Goal: Task Accomplishment & Management: Manage account settings

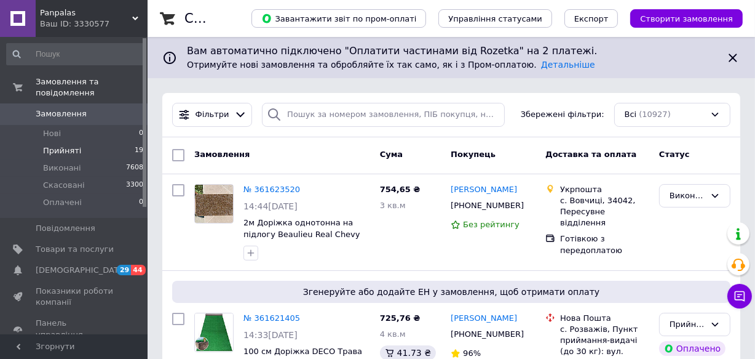
click at [58, 145] on span "Прийняті" at bounding box center [62, 150] width 38 height 11
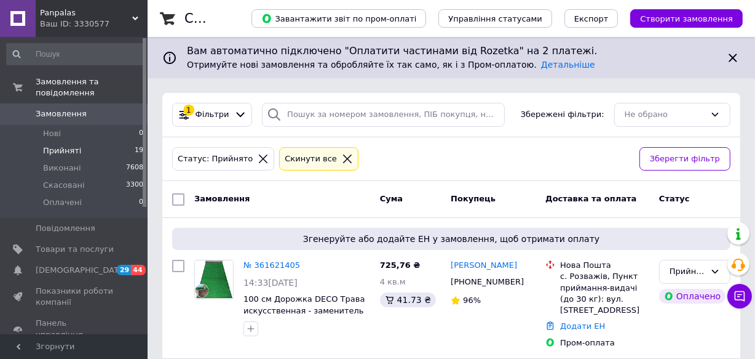
click at [139, 17] on div "Panpalas Ваш ID: 3330577" at bounding box center [92, 18] width 112 height 37
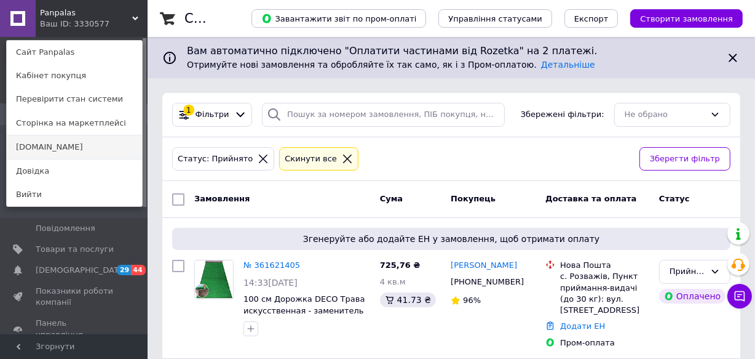
click at [45, 145] on link "[DOMAIN_NAME]" at bounding box center [74, 146] width 135 height 23
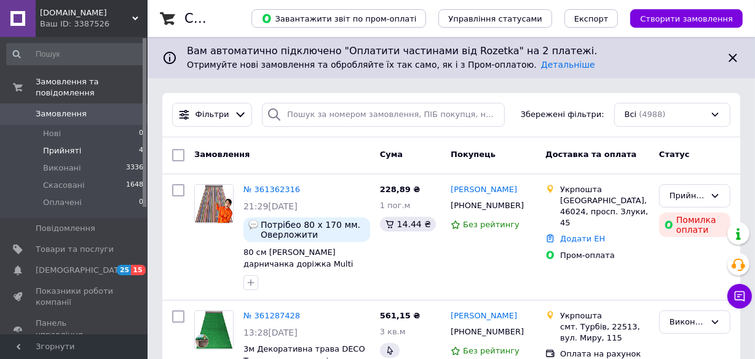
click at [47, 145] on span "Прийняті" at bounding box center [62, 150] width 38 height 11
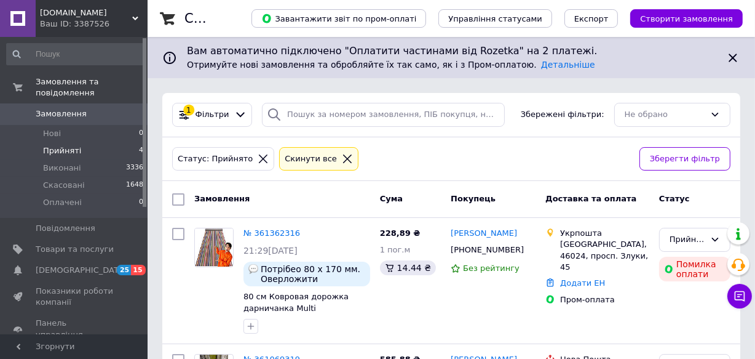
click at [132, 15] on icon at bounding box center [135, 18] width 6 height 6
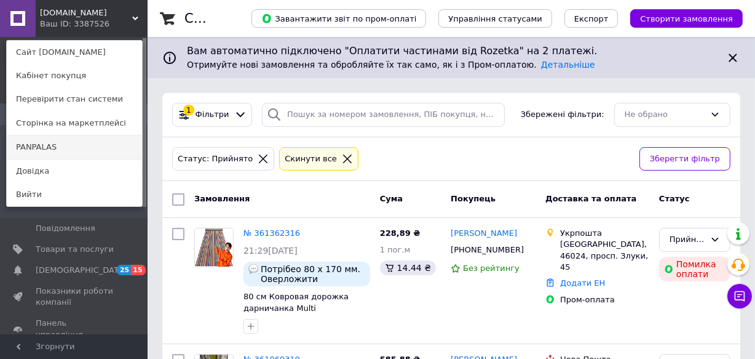
click at [34, 148] on link "PANPALAS" at bounding box center [74, 146] width 135 height 23
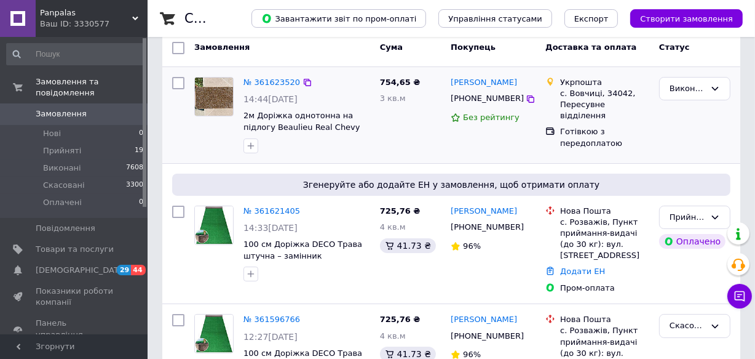
scroll to position [111, 0]
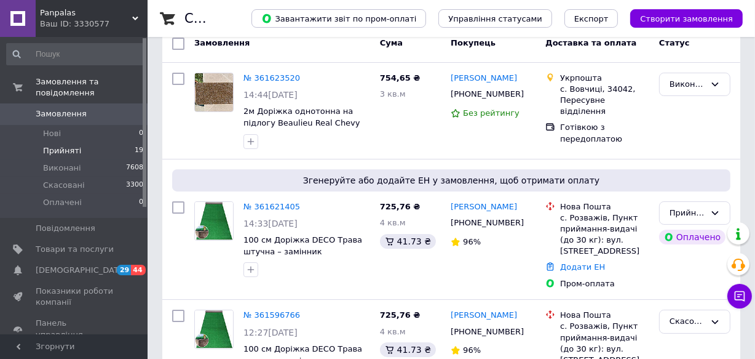
click at [52, 145] on span "Прийняті" at bounding box center [62, 150] width 38 height 11
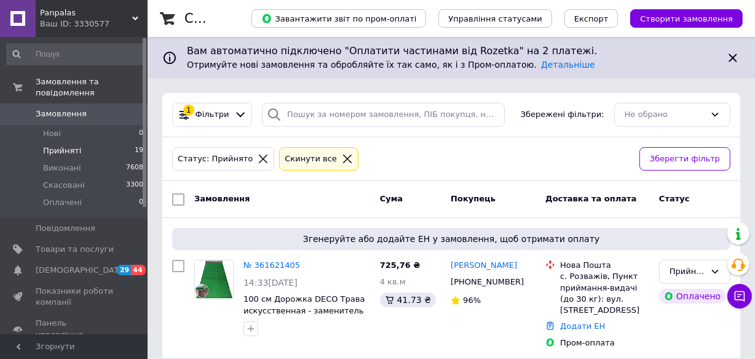
click at [258, 156] on icon at bounding box center [263, 158] width 11 height 11
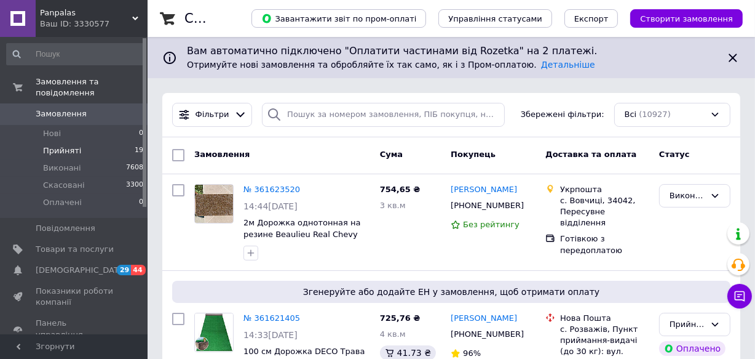
click at [68, 145] on span "Прийняті" at bounding box center [62, 150] width 38 height 11
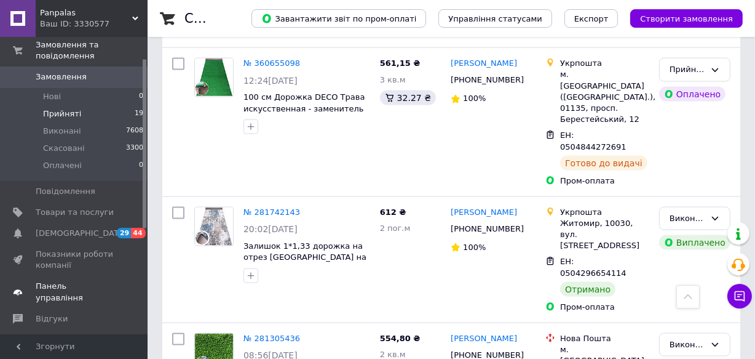
scroll to position [111, 0]
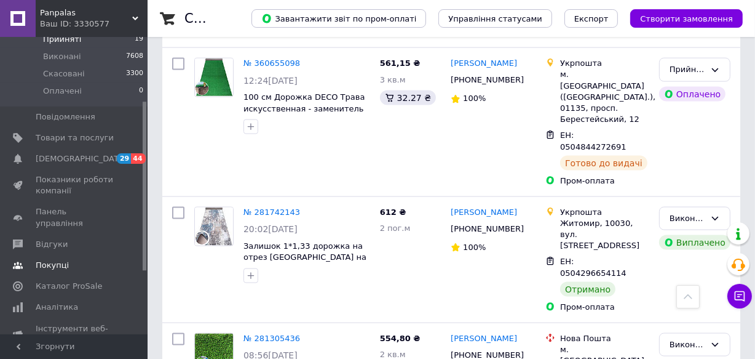
click at [56, 239] on span "Відгуки" at bounding box center [52, 244] width 32 height 11
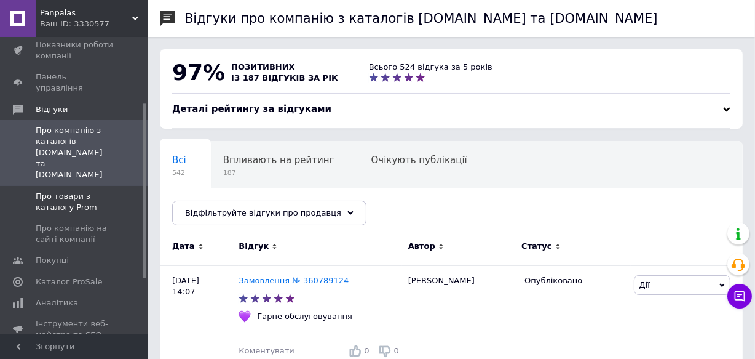
click at [59, 191] on span "Про товари з каталогу Prom" at bounding box center [75, 202] width 78 height 22
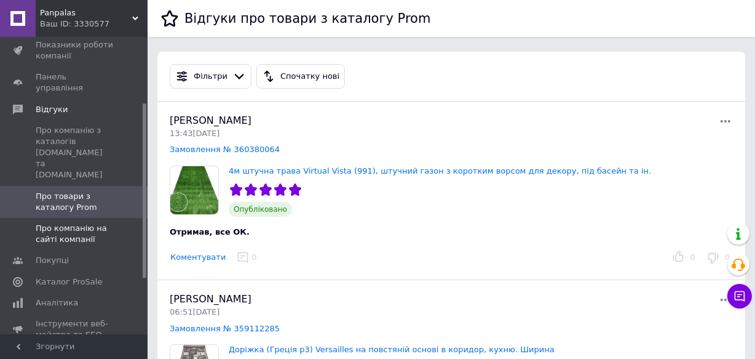
click at [66, 223] on span "Про компанію на сайті компанії" at bounding box center [75, 234] width 78 height 22
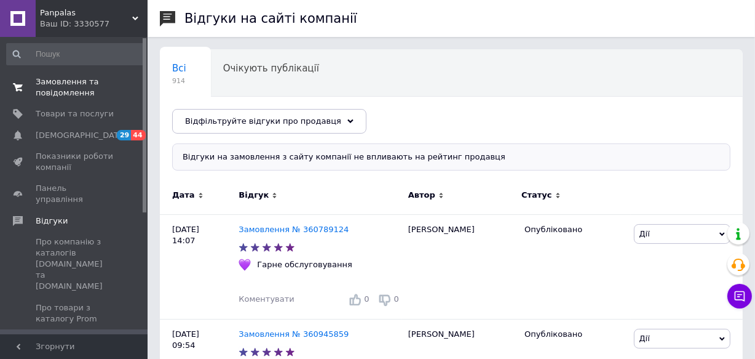
click at [62, 86] on span "Замовлення та повідомлення" at bounding box center [75, 87] width 78 height 22
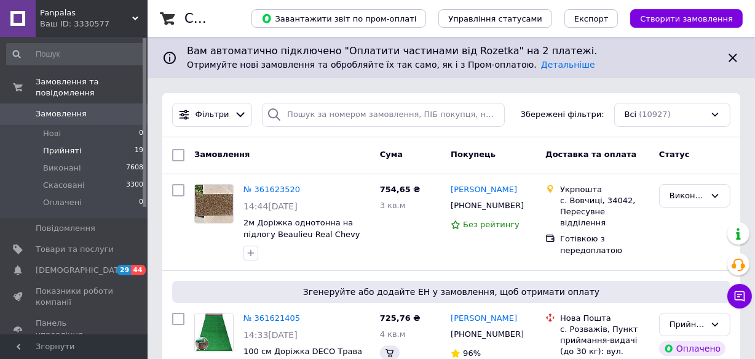
click at [70, 145] on span "Прийняті" at bounding box center [62, 150] width 38 height 11
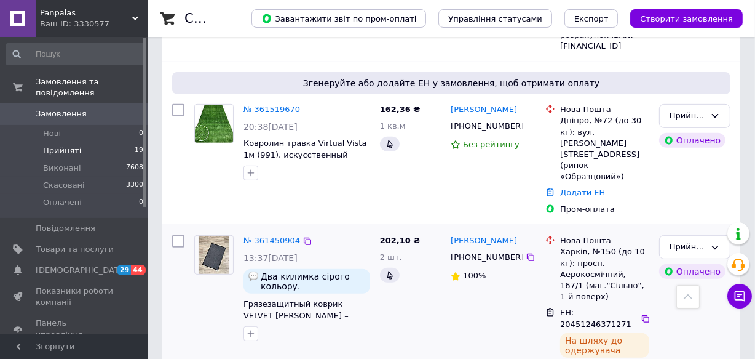
scroll to position [447, 0]
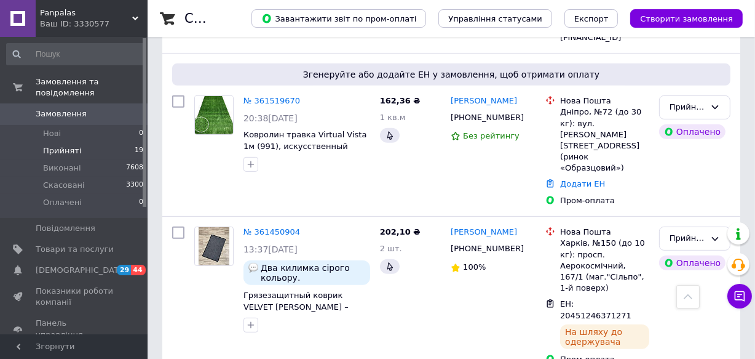
drag, startPoint x: 130, startPoint y: 12, endPoint x: 136, endPoint y: 34, distance: 23.6
click at [130, 12] on span "Panpalas" at bounding box center [86, 12] width 92 height 11
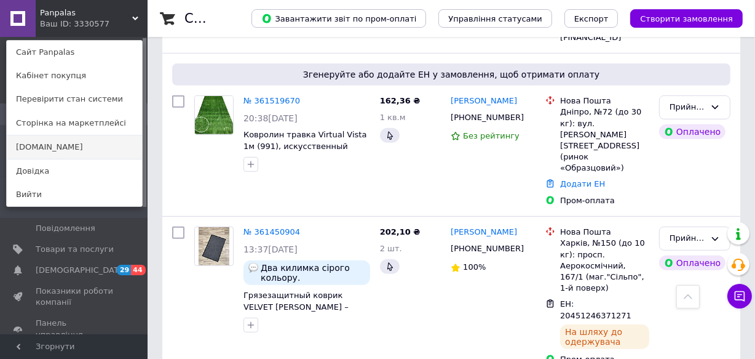
click at [44, 146] on link "[DOMAIN_NAME]" at bounding box center [74, 146] width 135 height 23
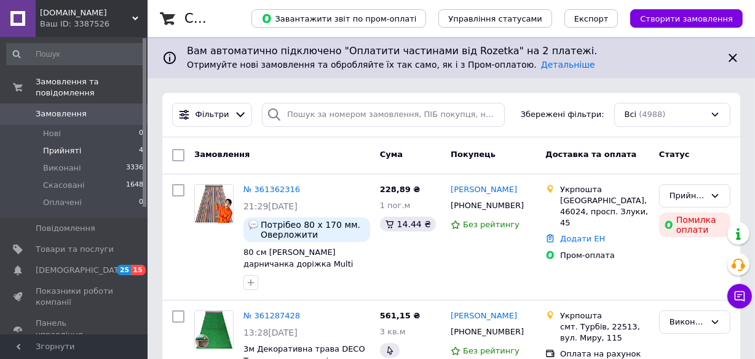
click at [58, 145] on span "Прийняті" at bounding box center [62, 150] width 38 height 11
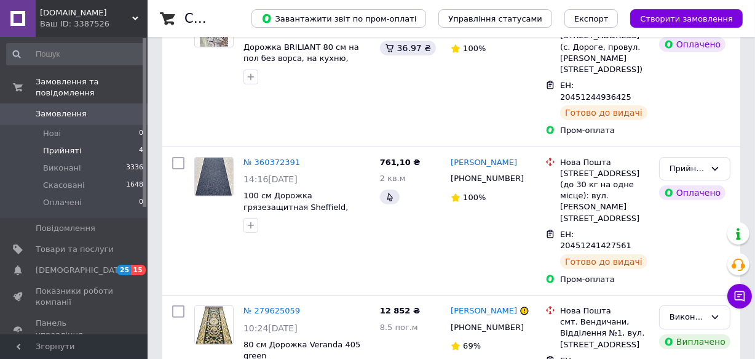
scroll to position [354, 0]
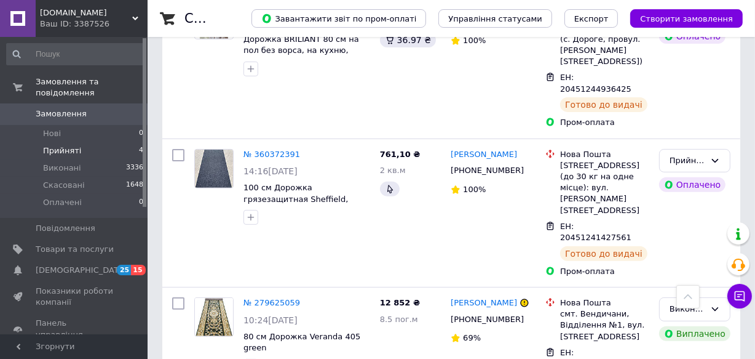
click at [132, 20] on icon at bounding box center [135, 18] width 6 height 6
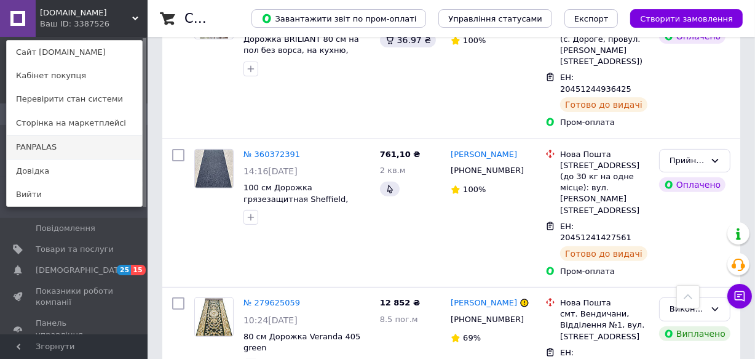
click at [49, 145] on link "PANPALAS" at bounding box center [74, 146] width 135 height 23
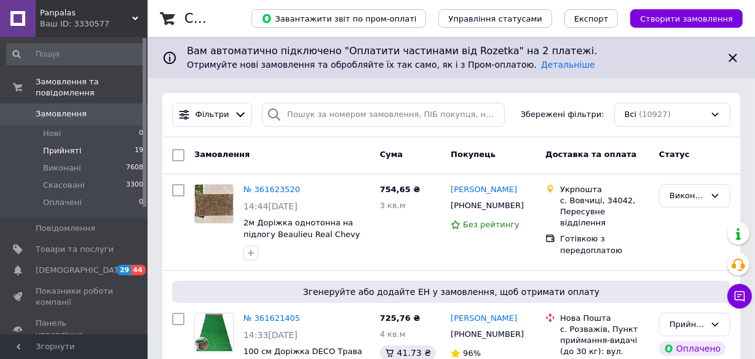
click at [55, 145] on span "Прийняті" at bounding box center [62, 150] width 38 height 11
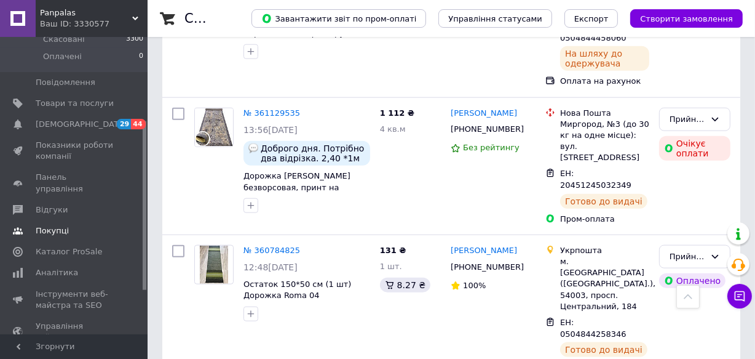
scroll to position [167, 0]
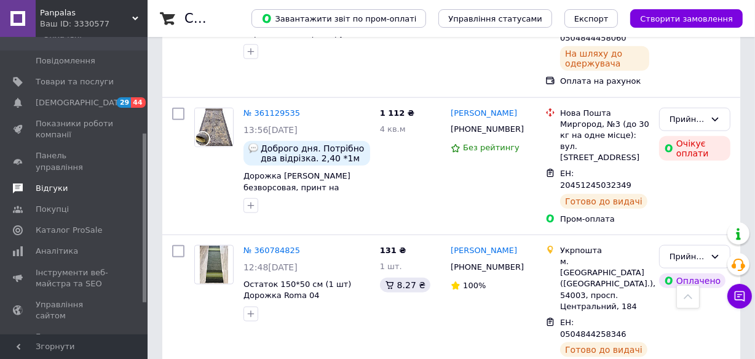
click at [43, 183] on span "Відгуки" at bounding box center [52, 188] width 32 height 11
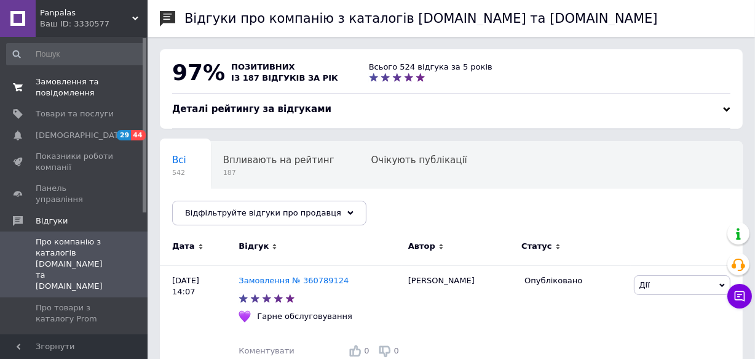
click at [62, 85] on span "Замовлення та повідомлення" at bounding box center [75, 87] width 78 height 22
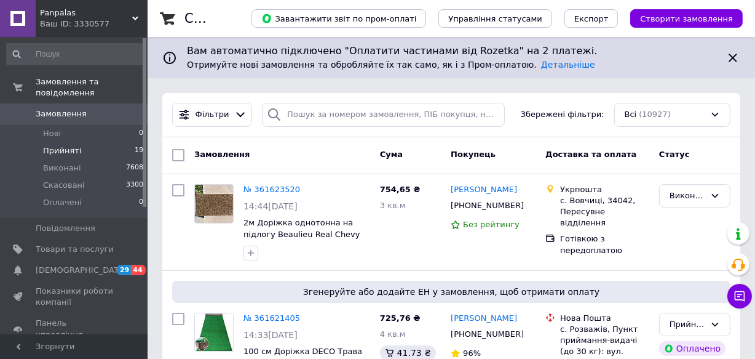
click at [59, 145] on span "Прийняті" at bounding box center [62, 150] width 38 height 11
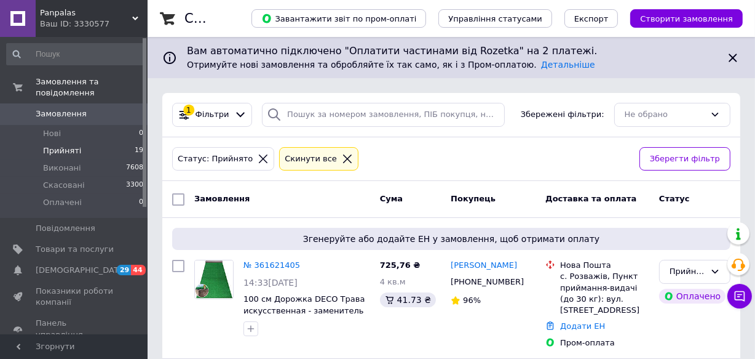
click at [258, 154] on icon at bounding box center [263, 158] width 11 height 11
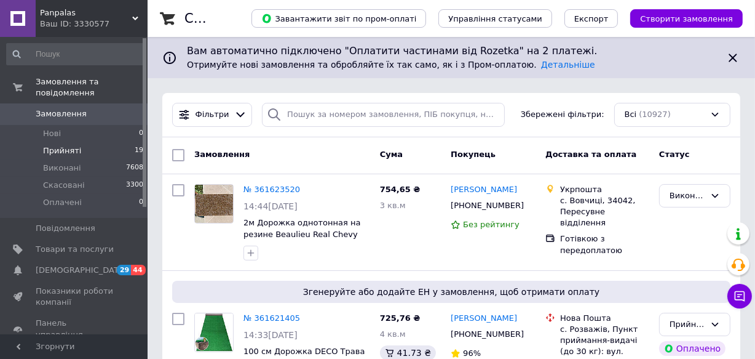
click at [49, 145] on span "Прийняті" at bounding box center [62, 150] width 38 height 11
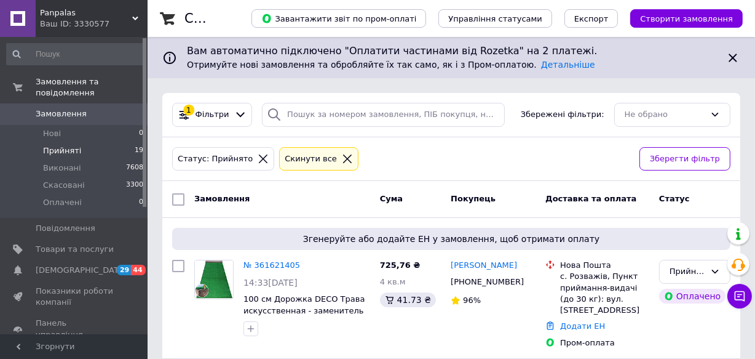
drag, startPoint x: 133, startPoint y: 16, endPoint x: 132, endPoint y: 23, distance: 7.5
click at [133, 17] on icon at bounding box center [135, 18] width 6 height 6
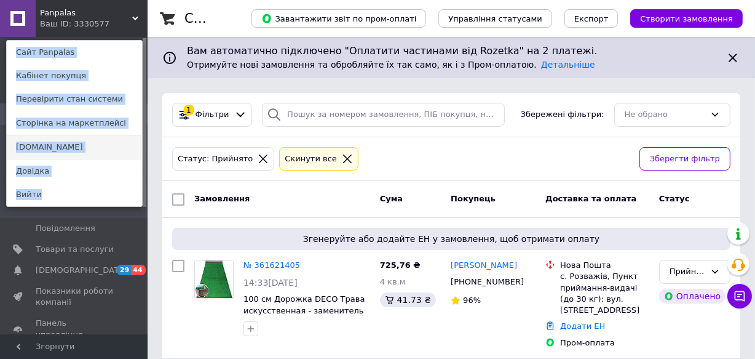
click at [41, 147] on link "[DOMAIN_NAME]" at bounding box center [74, 146] width 135 height 23
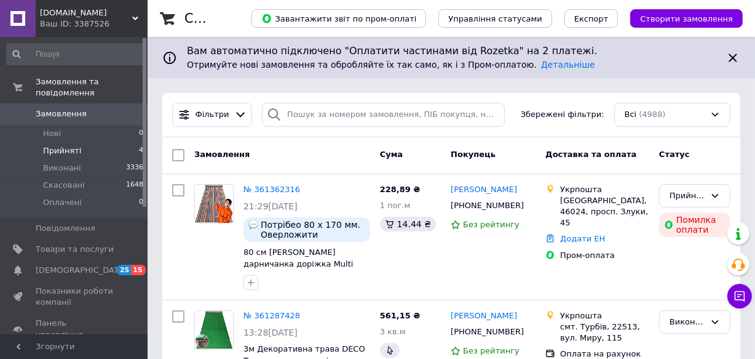
click at [70, 145] on span "Прийняті" at bounding box center [62, 150] width 38 height 11
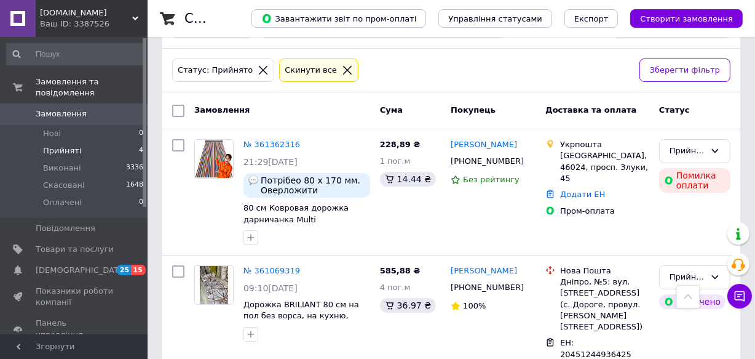
scroll to position [18, 0]
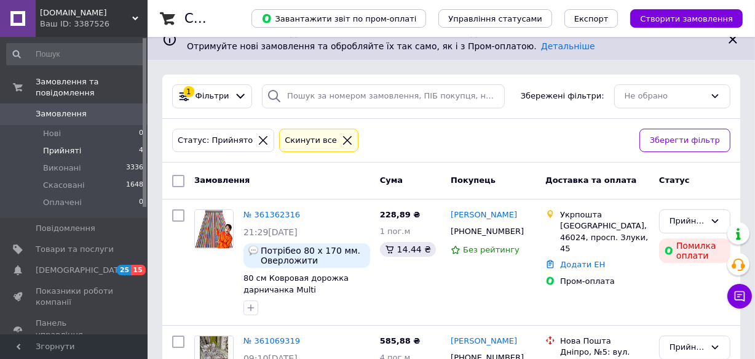
click at [130, 15] on span "[DOMAIN_NAME]" at bounding box center [86, 12] width 92 height 11
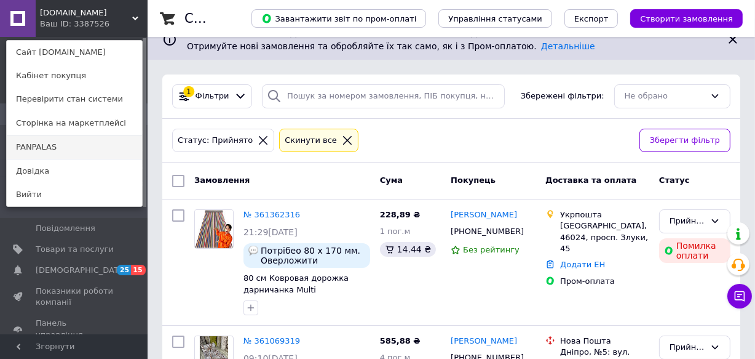
click at [31, 143] on link "PANPALAS" at bounding box center [74, 146] width 135 height 23
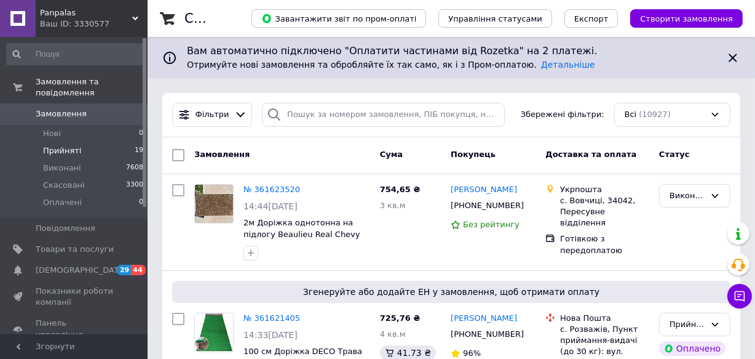
click at [63, 145] on span "Прийняті" at bounding box center [62, 150] width 38 height 11
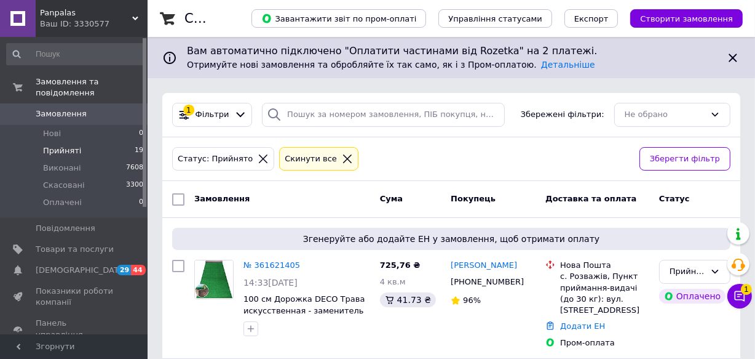
click at [258, 154] on icon at bounding box center [263, 158] width 11 height 11
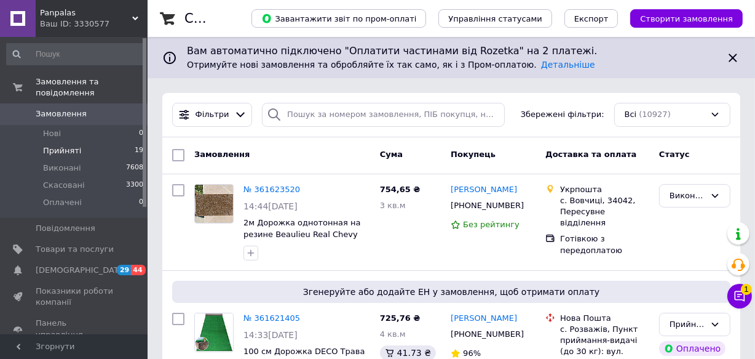
click at [60, 145] on span "Прийняті" at bounding box center [62, 150] width 38 height 11
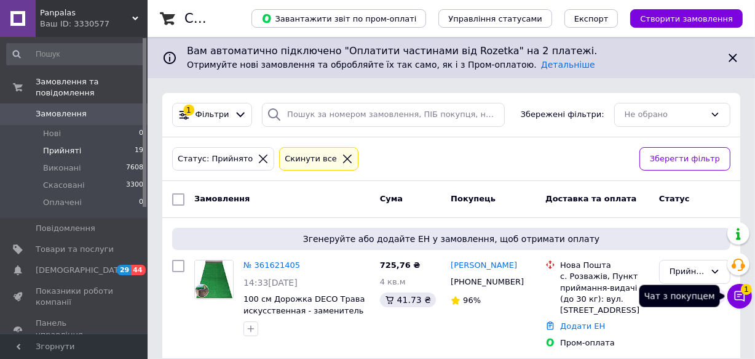
click at [742, 296] on icon at bounding box center [740, 296] width 12 height 12
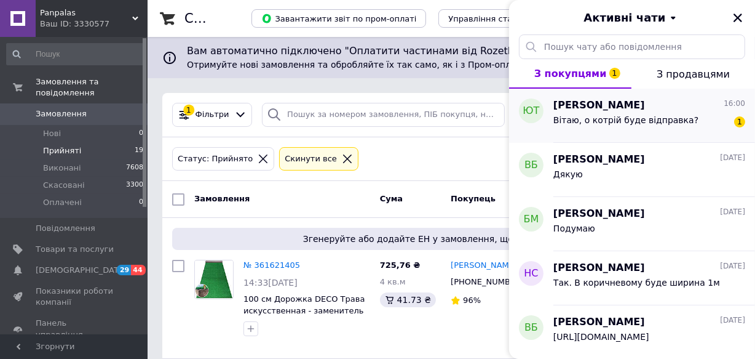
click at [633, 115] on span "Вітаю, о котрій буде відправка?" at bounding box center [626, 120] width 145 height 10
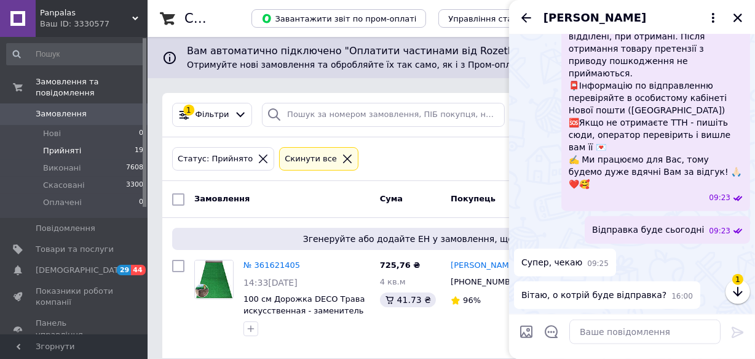
scroll to position [1250, 0]
click at [595, 332] on textarea at bounding box center [645, 331] width 151 height 25
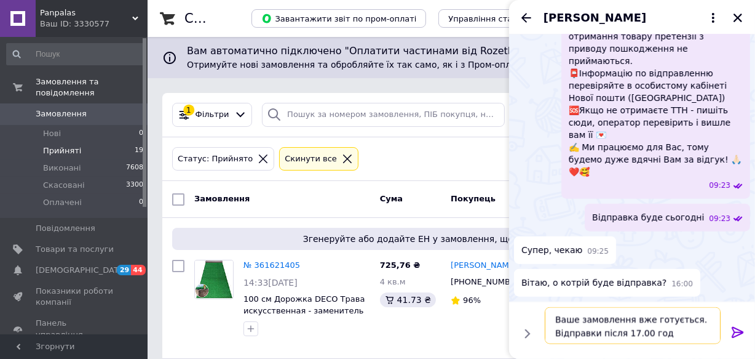
type textarea "Ваше замовлення вже готується. Відправки після 17.00 год"
click at [739, 328] on icon at bounding box center [738, 332] width 15 height 15
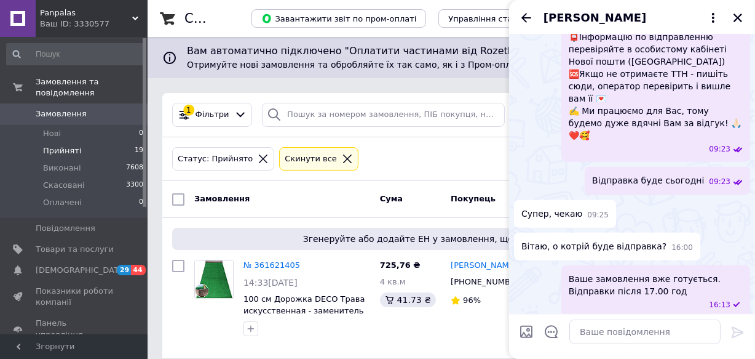
scroll to position [1286, 0]
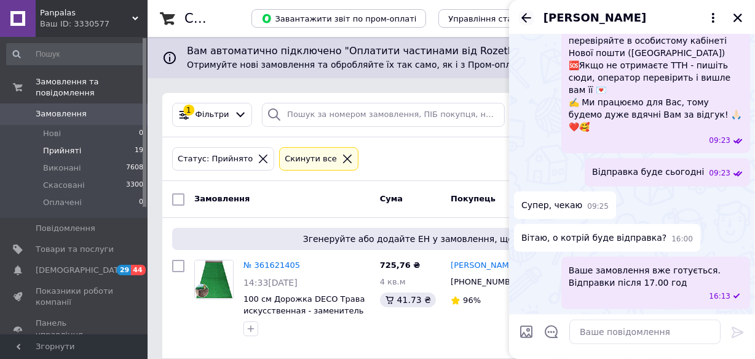
click at [525, 17] on icon "Назад" at bounding box center [526, 17] width 15 height 15
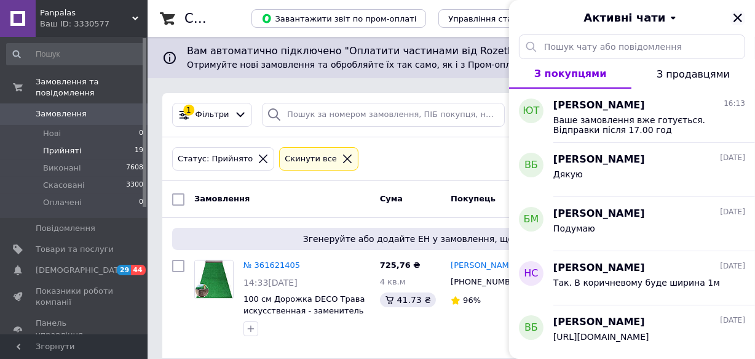
click at [734, 15] on icon "Закрити" at bounding box center [738, 17] width 11 height 11
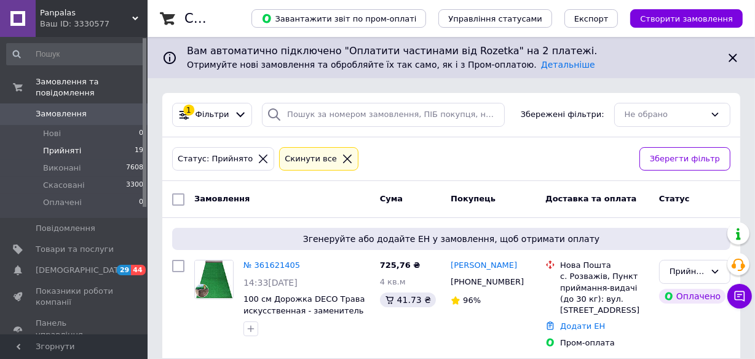
click at [132, 17] on icon at bounding box center [135, 18] width 6 height 6
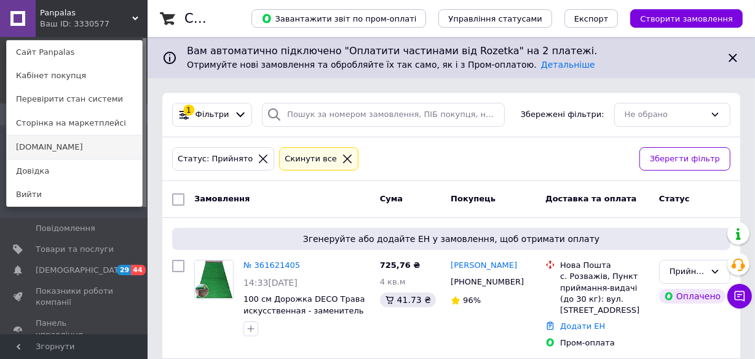
click at [28, 148] on link "[DOMAIN_NAME]" at bounding box center [74, 146] width 135 height 23
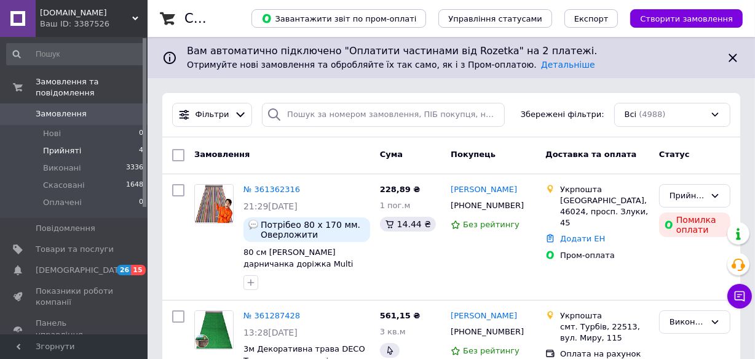
click at [66, 145] on span "Прийняті" at bounding box center [62, 150] width 38 height 11
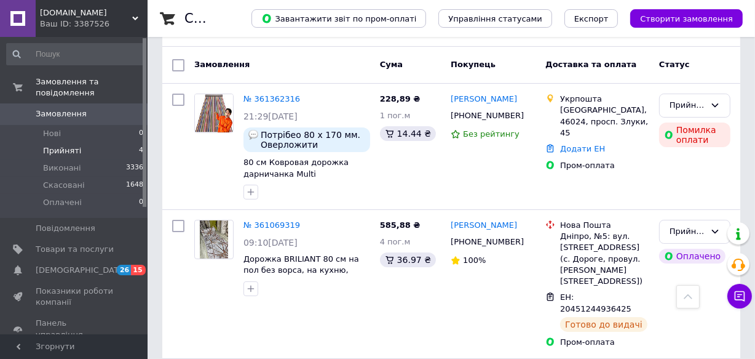
scroll to position [130, 0]
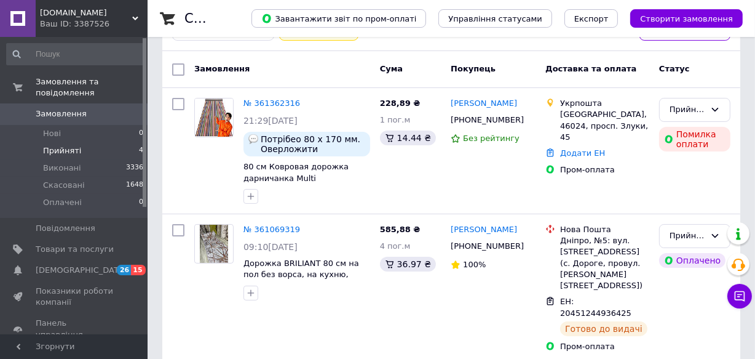
click at [132, 18] on icon at bounding box center [135, 18] width 6 height 6
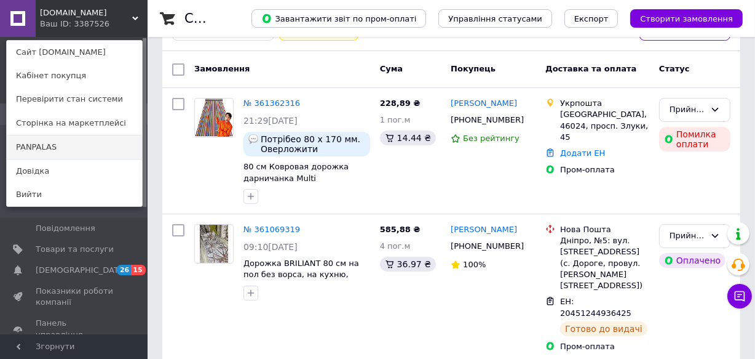
click at [39, 145] on link "PANPALAS" at bounding box center [74, 146] width 135 height 23
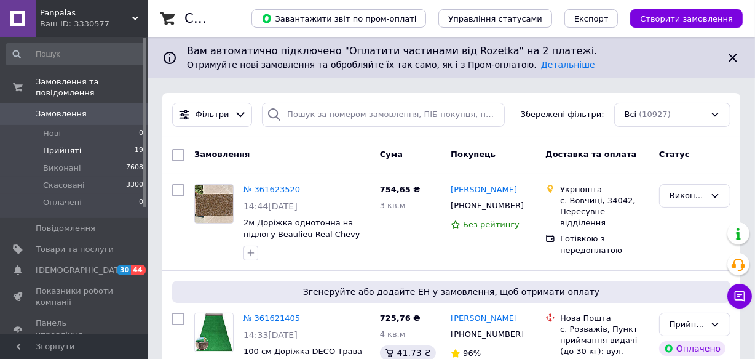
click at [50, 145] on span "Прийняті" at bounding box center [62, 150] width 38 height 11
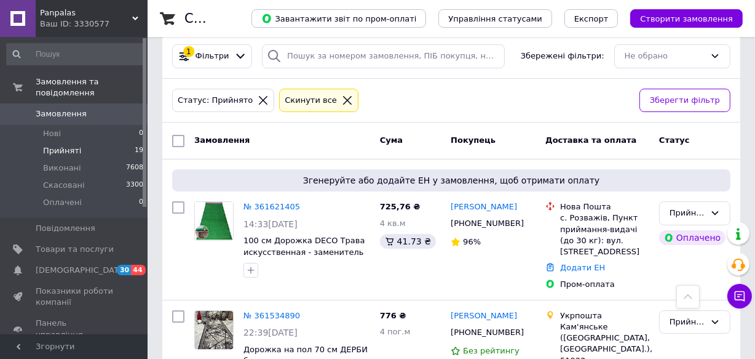
scroll to position [55, 0]
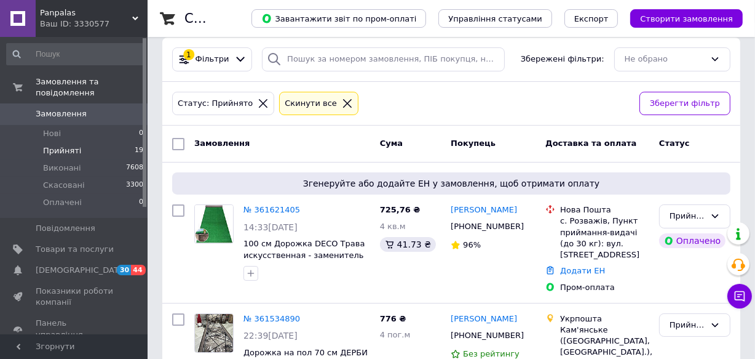
click at [230, 110] on div "Статус: Прийнято" at bounding box center [223, 104] width 102 height 24
drag, startPoint x: 161, startPoint y: 130, endPoint x: 467, endPoint y: 98, distance: 308.5
click at [467, 98] on div "Статус: Прийнято Cкинути все" at bounding box center [401, 103] width 463 height 29
click at [259, 102] on icon at bounding box center [263, 103] width 9 height 9
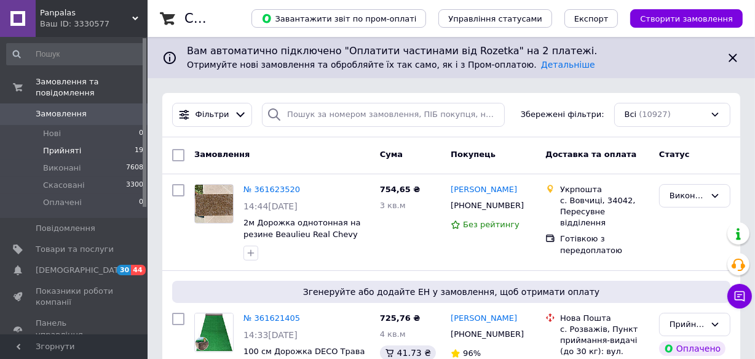
click at [55, 145] on span "Прийняті" at bounding box center [62, 150] width 38 height 11
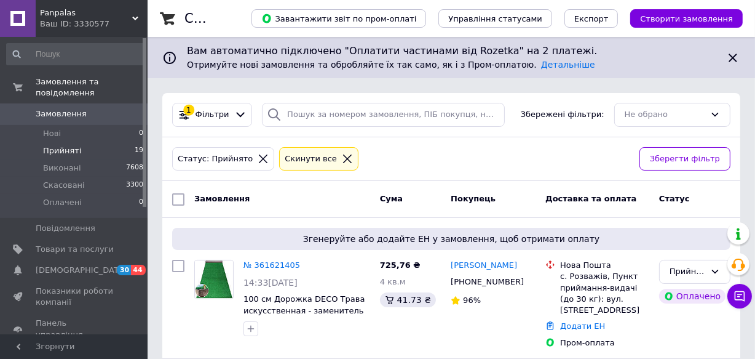
click at [135, 11] on div "Panpalas Ваш ID: 3330577" at bounding box center [92, 18] width 112 height 37
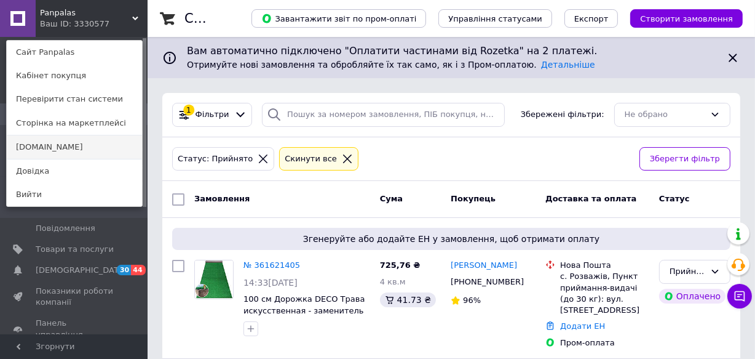
click at [38, 145] on link "[DOMAIN_NAME]" at bounding box center [74, 146] width 135 height 23
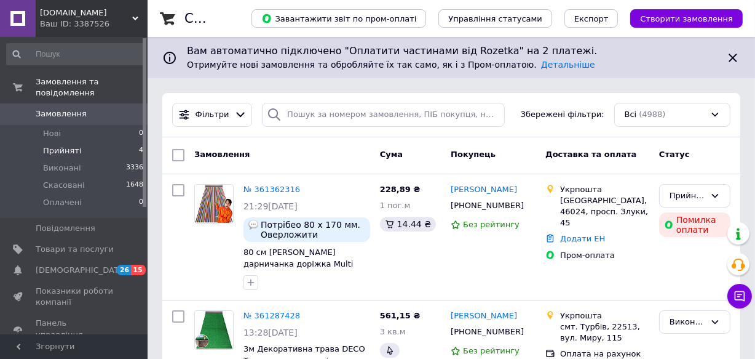
click at [64, 145] on span "Прийняті" at bounding box center [62, 150] width 38 height 11
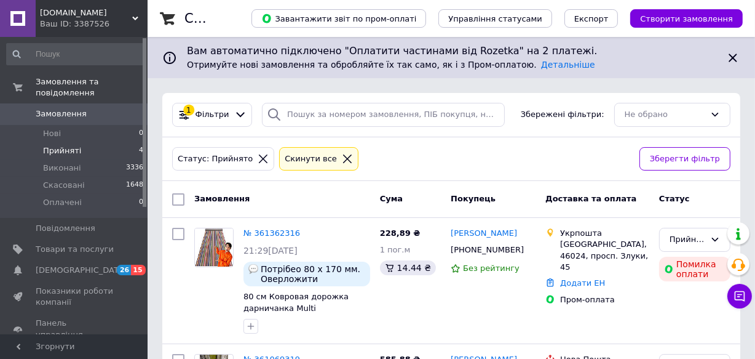
click at [132, 12] on div "[DOMAIN_NAME] Ваш ID: 3387526" at bounding box center [92, 18] width 112 height 37
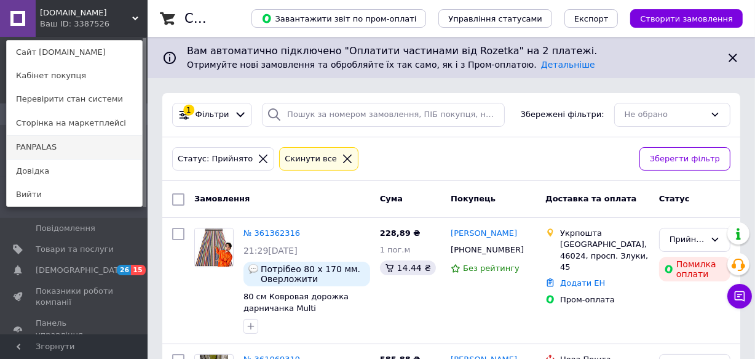
click at [34, 145] on link "PANPALAS" at bounding box center [74, 146] width 135 height 23
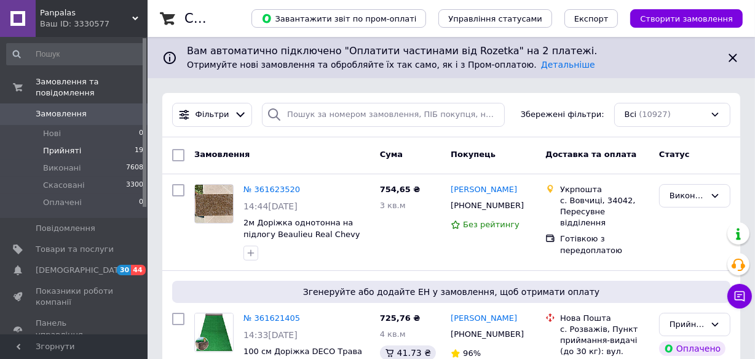
click at [47, 145] on span "Прийняті" at bounding box center [62, 150] width 38 height 11
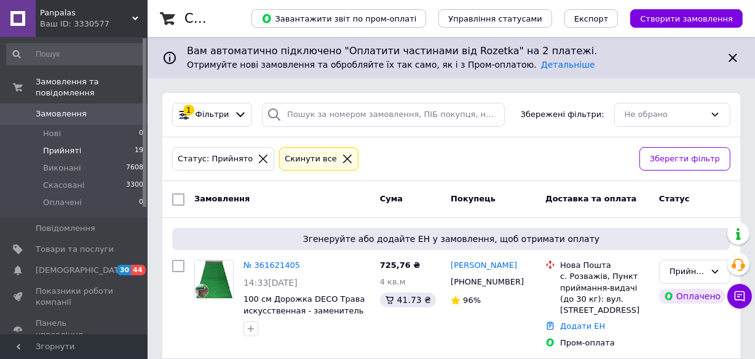
click at [258, 156] on icon at bounding box center [263, 158] width 11 height 11
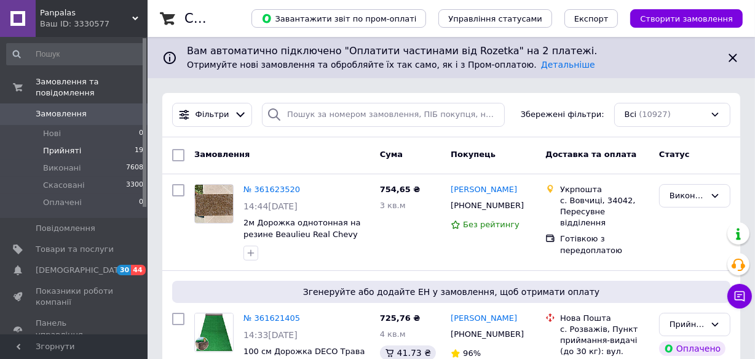
click at [55, 145] on span "Прийняті" at bounding box center [62, 150] width 38 height 11
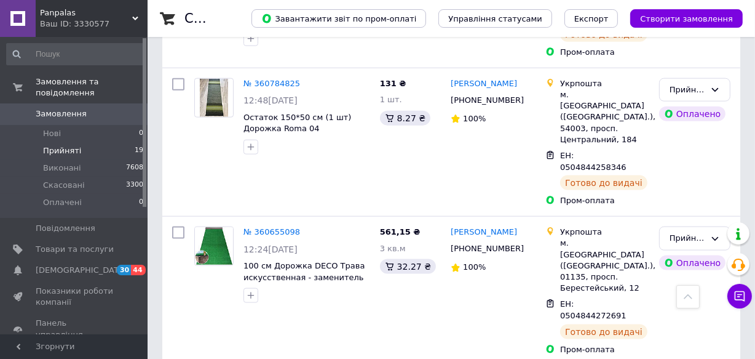
scroll to position [1397, 0]
click at [133, 15] on icon at bounding box center [135, 18] width 6 height 6
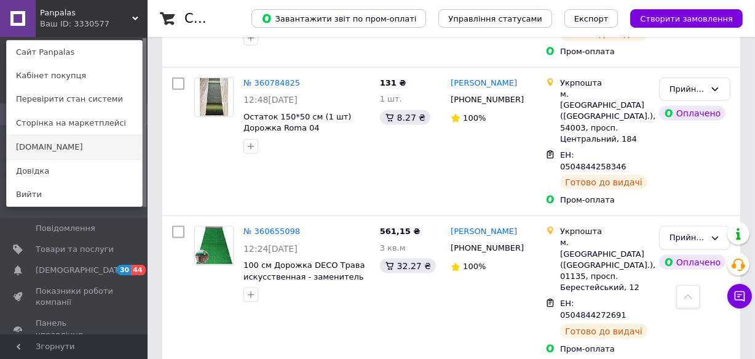
click at [35, 146] on link "[DOMAIN_NAME]" at bounding box center [74, 146] width 135 height 23
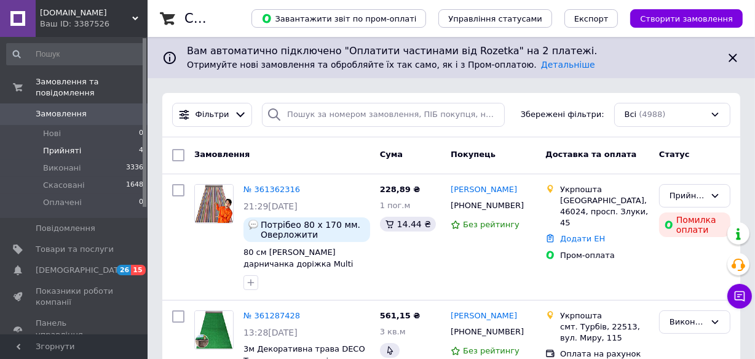
click at [57, 145] on span "Прийняті" at bounding box center [62, 150] width 38 height 11
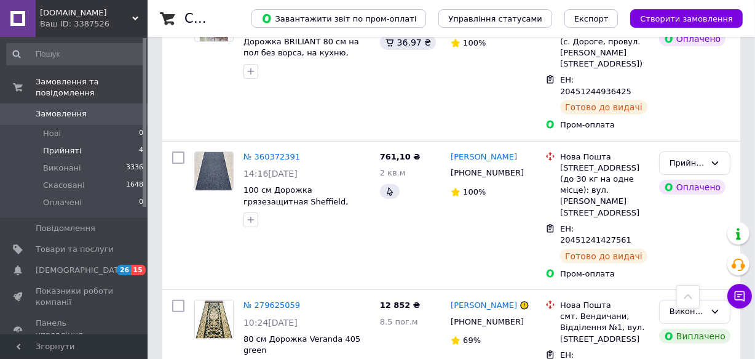
scroll to position [354, 0]
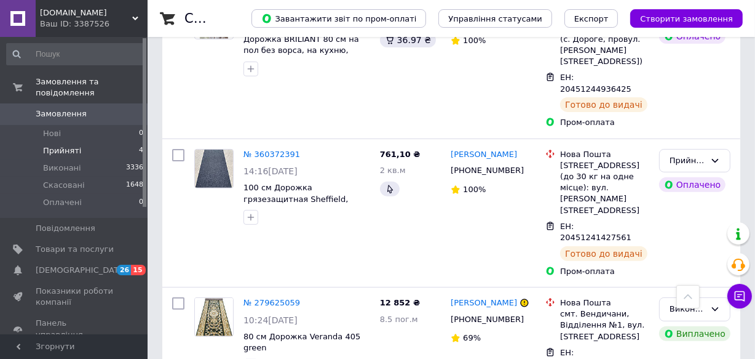
click at [135, 12] on div "[DOMAIN_NAME] Ваш ID: 3387526" at bounding box center [92, 18] width 112 height 37
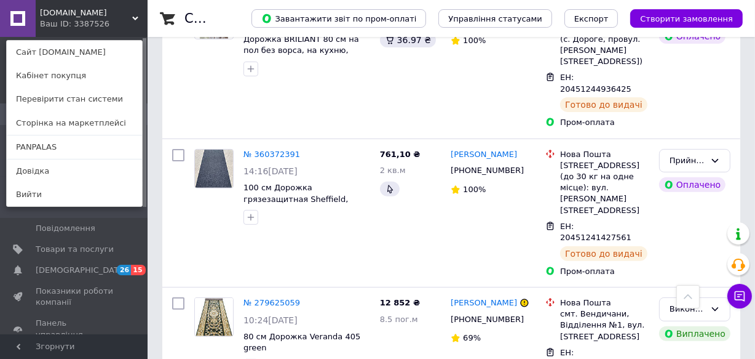
click at [19, 141] on link "PANPALAS" at bounding box center [74, 146] width 135 height 23
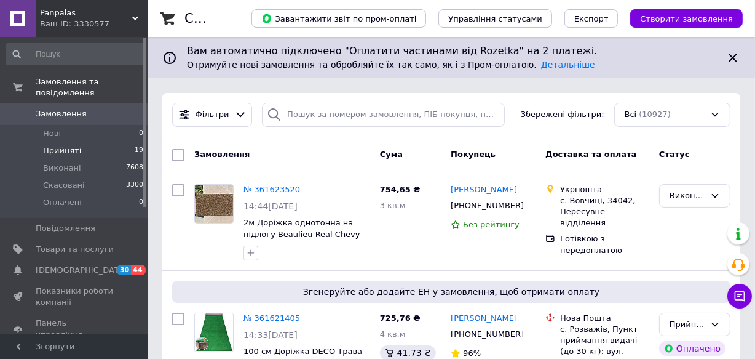
click at [52, 145] on span "Прийняті" at bounding box center [62, 150] width 38 height 11
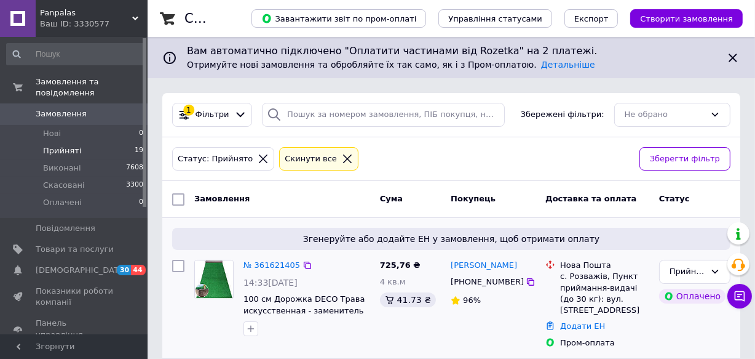
scroll to position [111, 0]
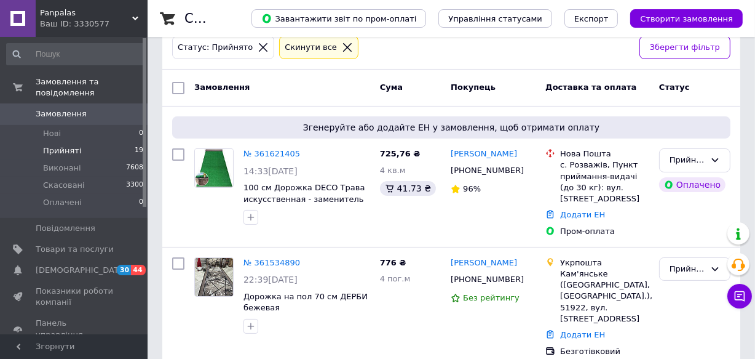
click at [258, 44] on icon at bounding box center [263, 47] width 11 height 11
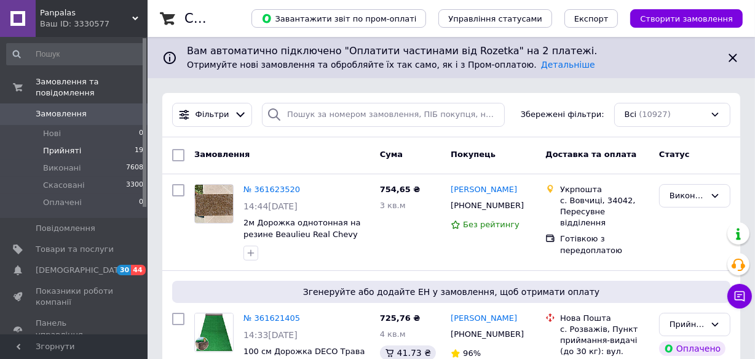
click at [54, 145] on span "Прийняті" at bounding box center [62, 150] width 38 height 11
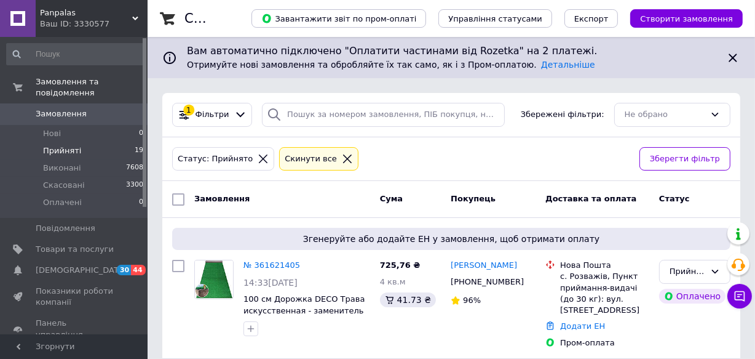
click at [258, 156] on icon at bounding box center [263, 158] width 11 height 11
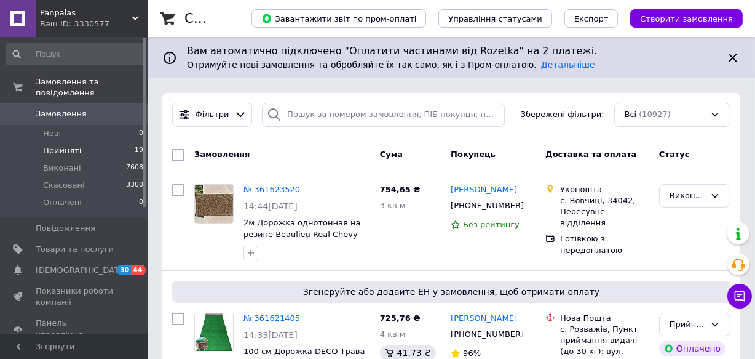
click at [54, 145] on span "Прийняті" at bounding box center [62, 150] width 38 height 11
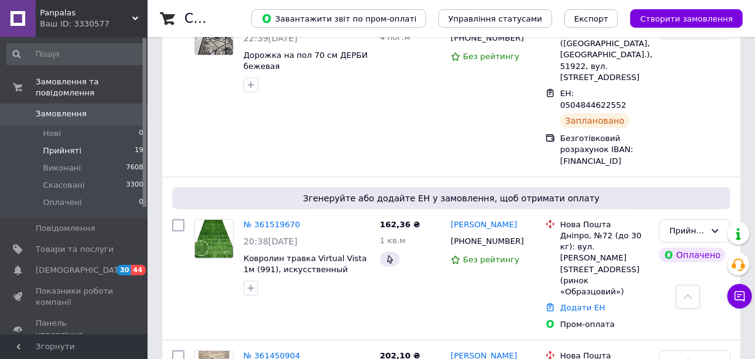
scroll to position [279, 0]
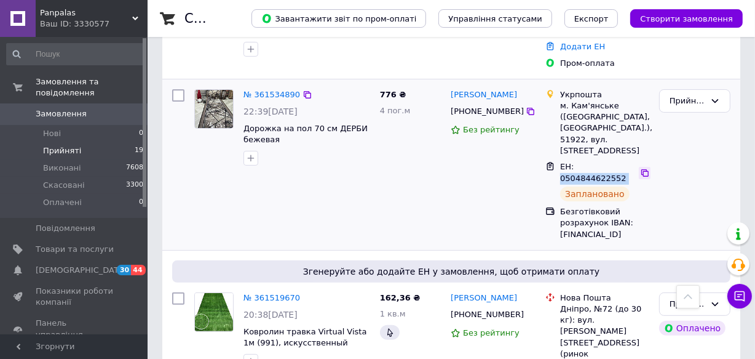
drag, startPoint x: 574, startPoint y: 164, endPoint x: 634, endPoint y: 164, distance: 59.7
click at [634, 164] on div "ЕН: 0504844622552" at bounding box center [605, 172] width 92 height 25
copy div "0504844622552"
click at [261, 90] on link "№ 361534890" at bounding box center [272, 94] width 57 height 9
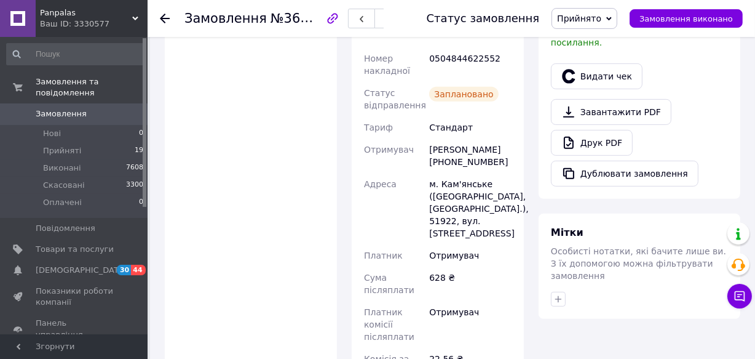
scroll to position [615, 0]
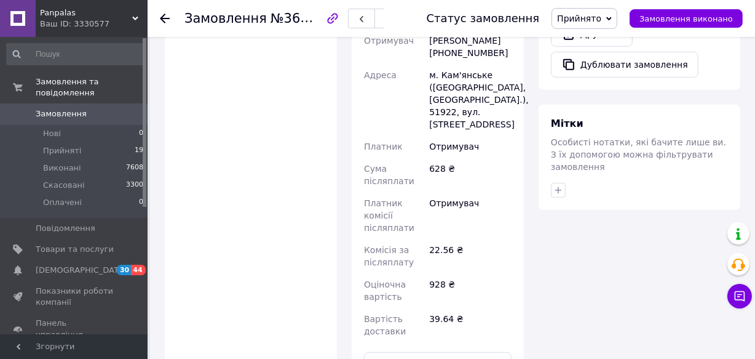
click at [164, 18] on use at bounding box center [165, 19] width 10 height 10
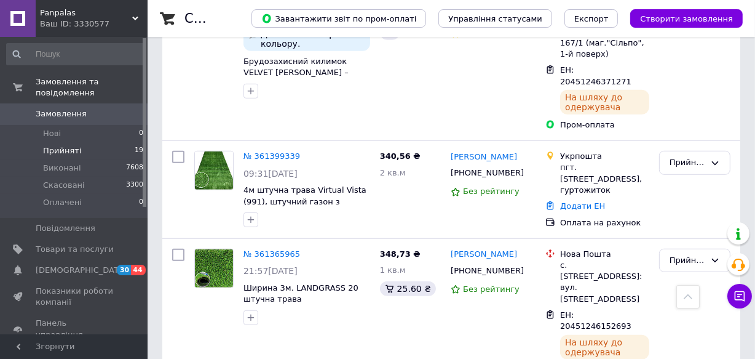
scroll to position [782, 0]
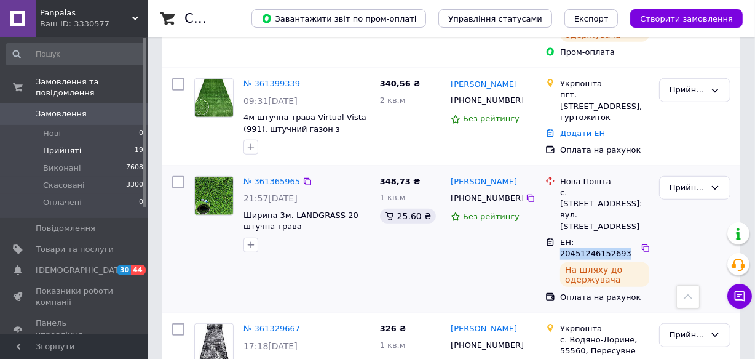
drag, startPoint x: 572, startPoint y: 162, endPoint x: 634, endPoint y: 162, distance: 62.1
click at [634, 236] on div "ЕН: 20451246152693" at bounding box center [599, 248] width 81 height 25
copy span "20451246152693"
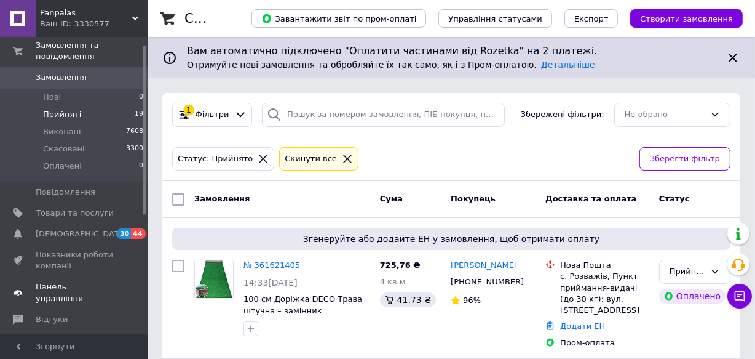
scroll to position [55, 0]
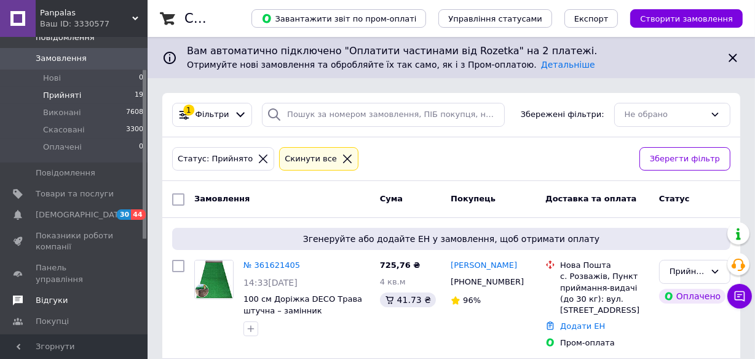
click at [51, 295] on span "Відгуки" at bounding box center [52, 300] width 32 height 11
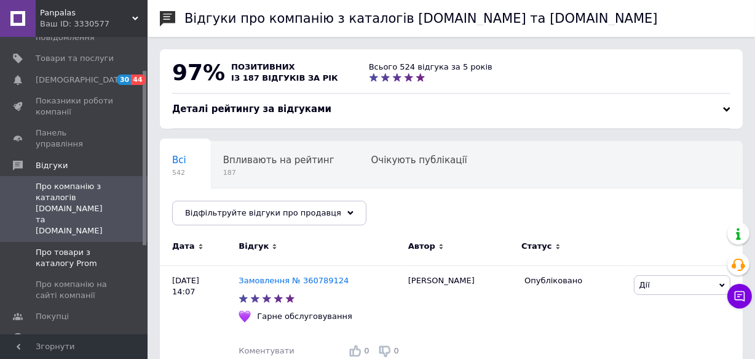
click at [68, 247] on span "Про товари з каталогу Prom" at bounding box center [75, 258] width 78 height 22
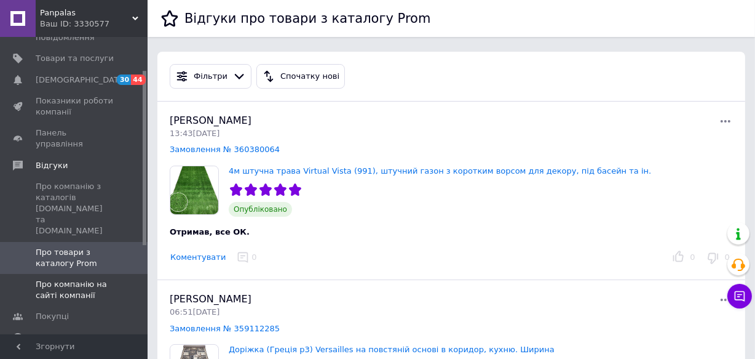
click at [66, 279] on span "Про компанію на сайті компанії" at bounding box center [75, 290] width 78 height 22
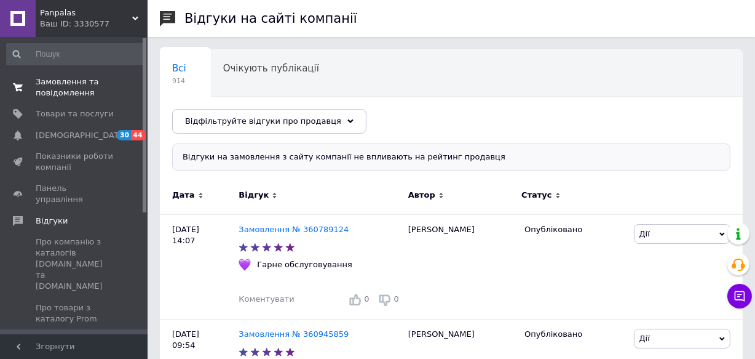
click at [68, 87] on span "Замовлення та повідомлення" at bounding box center [75, 87] width 78 height 22
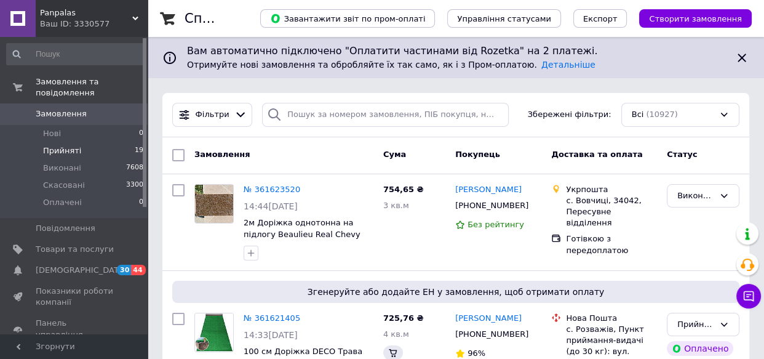
click at [68, 145] on span "Прийняті" at bounding box center [62, 150] width 38 height 11
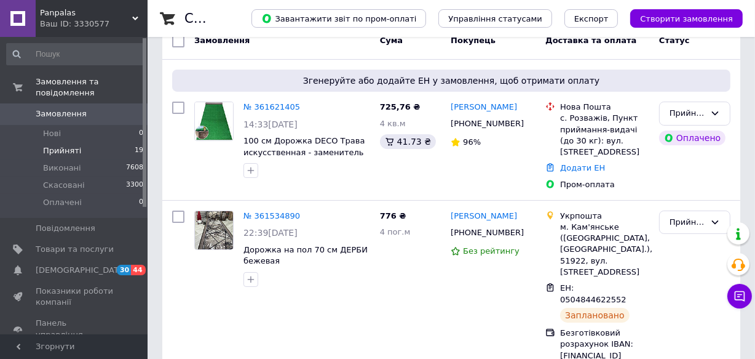
scroll to position [167, 0]
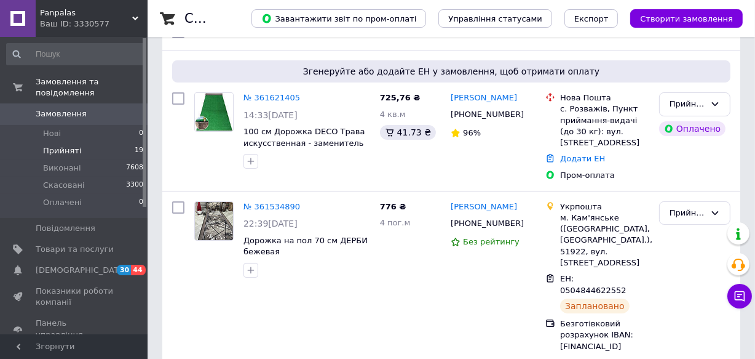
click at [133, 18] on use at bounding box center [135, 19] width 6 height 4
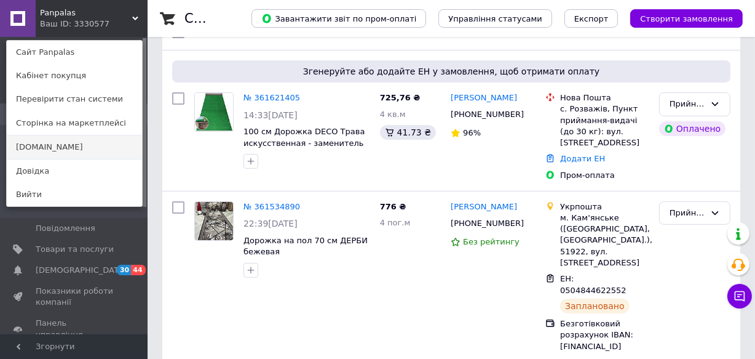
click at [39, 144] on link "[DOMAIN_NAME]" at bounding box center [74, 146] width 135 height 23
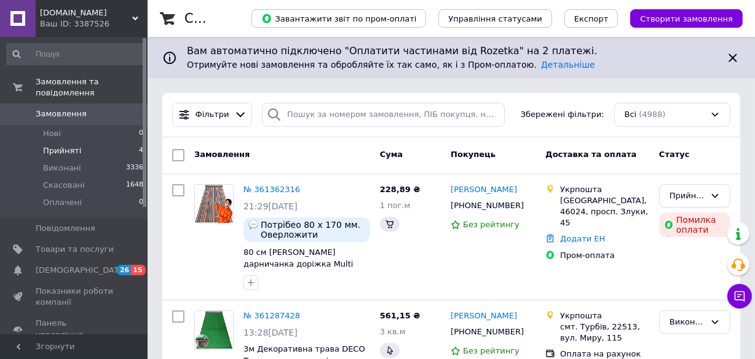
click at [56, 145] on span "Прийняті" at bounding box center [62, 150] width 38 height 11
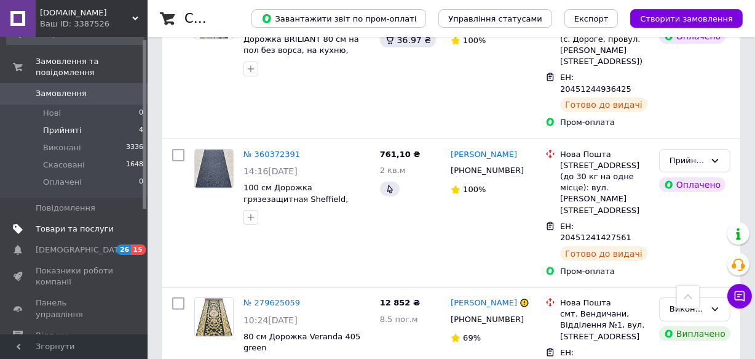
scroll to position [55, 0]
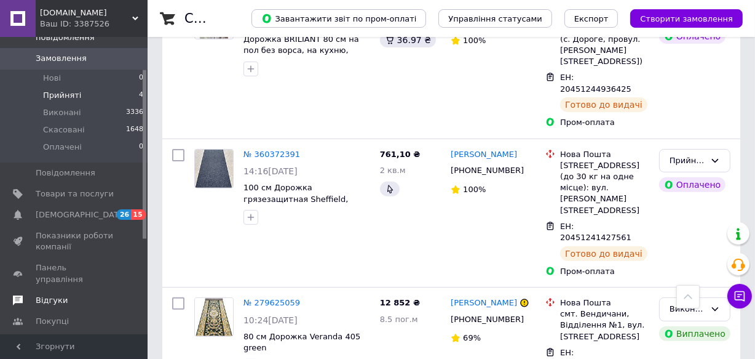
click at [51, 295] on span "Відгуки" at bounding box center [52, 300] width 32 height 11
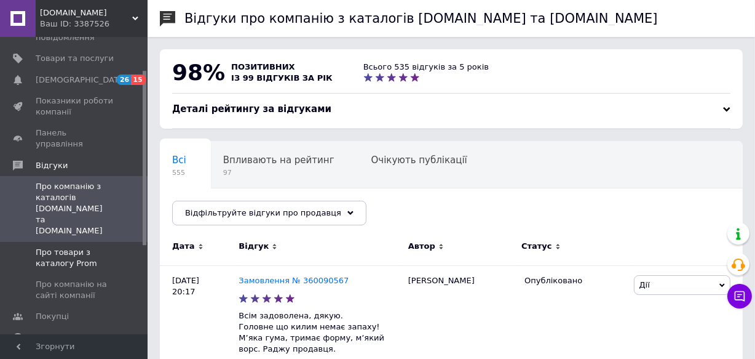
click at [66, 247] on span "Про товари з каталогу Prom" at bounding box center [75, 258] width 78 height 22
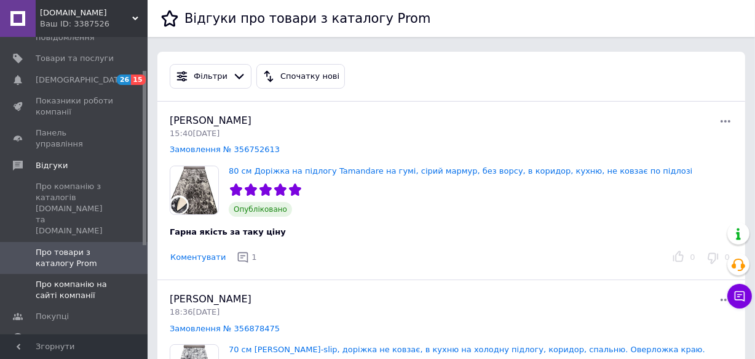
click at [65, 279] on span "Про компанію на сайті компанії" at bounding box center [75, 290] width 78 height 22
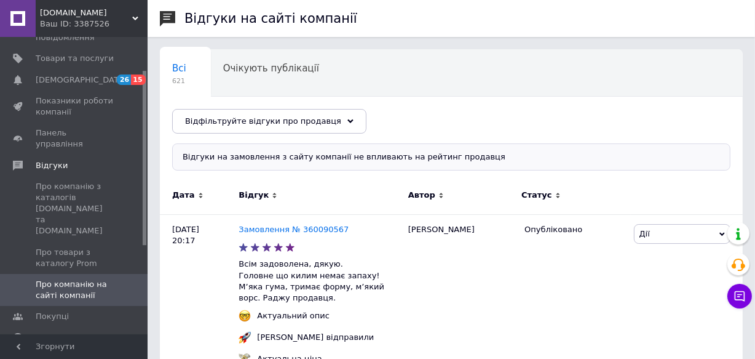
click at [135, 13] on div "Dorizhky.com Ваш ID: 3387526" at bounding box center [92, 18] width 112 height 37
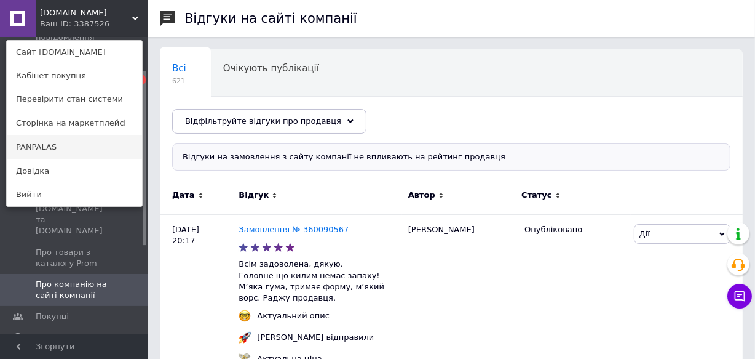
click at [49, 148] on link "PANPALAS" at bounding box center [74, 146] width 135 height 23
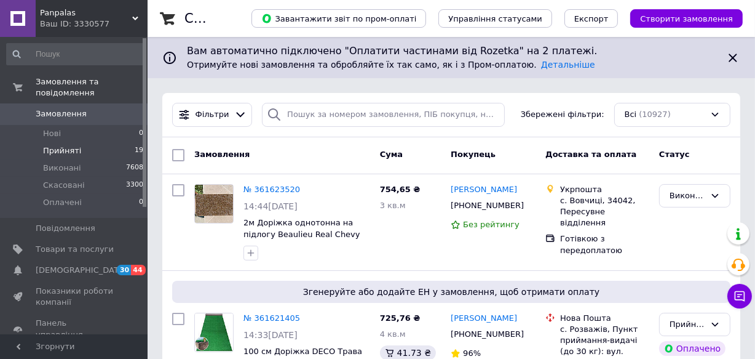
click at [49, 145] on span "Прийняті" at bounding box center [62, 150] width 38 height 11
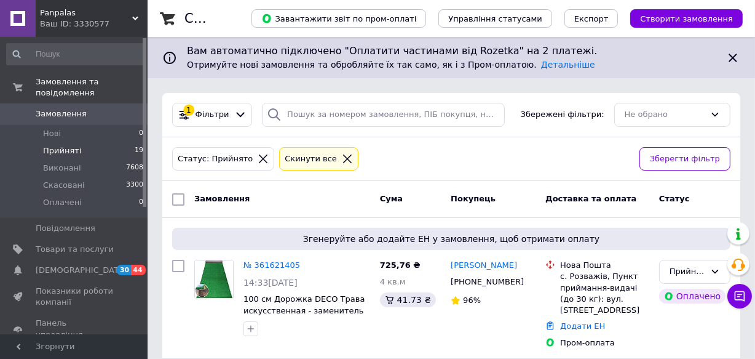
click at [136, 14] on div "Panpalas Ваш ID: 3330577" at bounding box center [92, 18] width 112 height 37
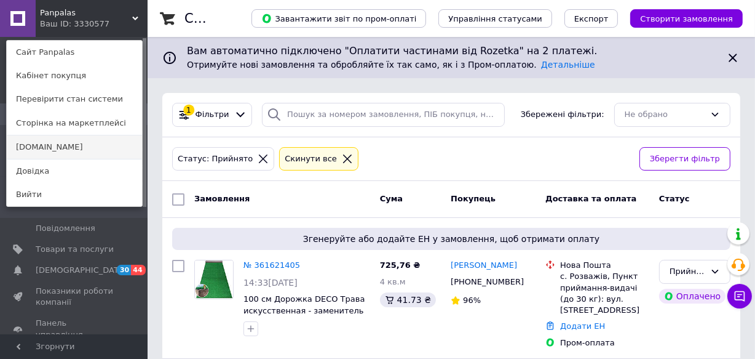
click at [30, 145] on link "[DOMAIN_NAME]" at bounding box center [74, 146] width 135 height 23
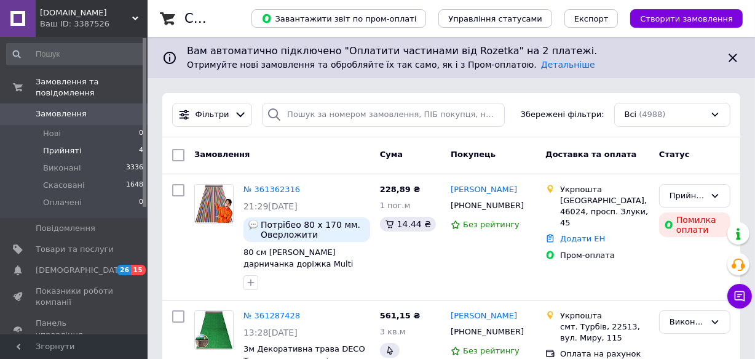
click at [60, 145] on span "Прийняті" at bounding box center [62, 150] width 38 height 11
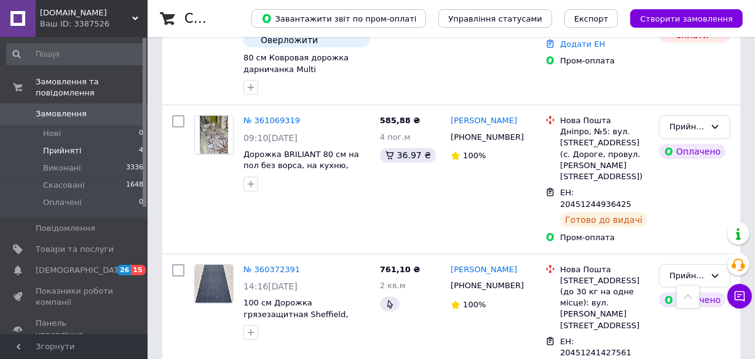
scroll to position [130, 0]
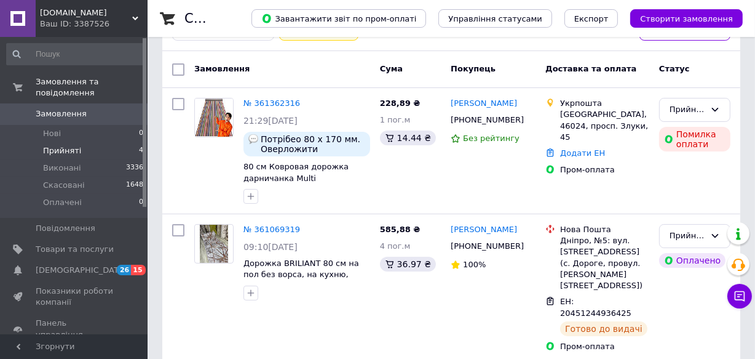
click at [129, 12] on span "[DOMAIN_NAME]" at bounding box center [86, 12] width 92 height 11
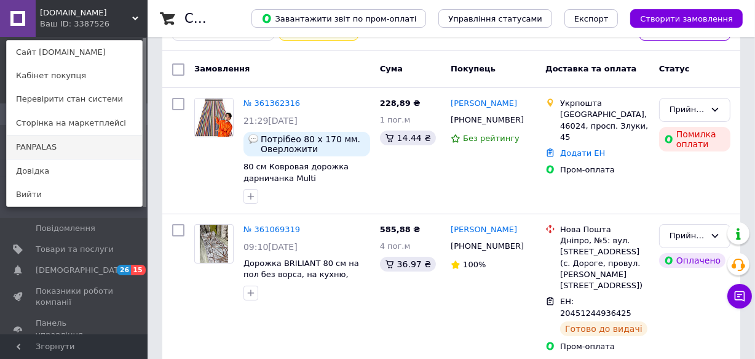
click at [43, 147] on link "PANPALAS" at bounding box center [74, 146] width 135 height 23
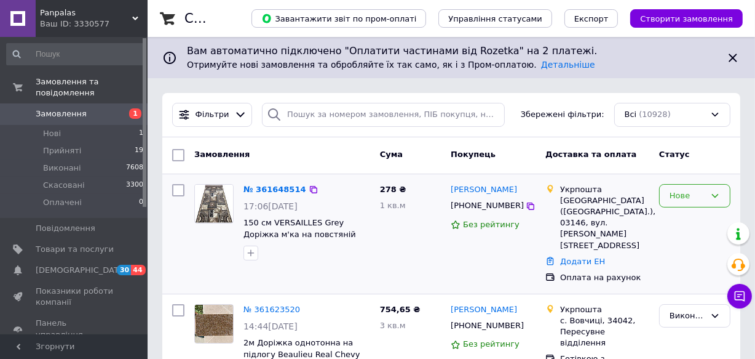
click at [716, 193] on icon at bounding box center [715, 196] width 10 height 10
click at [681, 215] on li "Прийнято" at bounding box center [695, 221] width 70 height 23
click at [272, 185] on link "№ 361648514" at bounding box center [275, 189] width 63 height 9
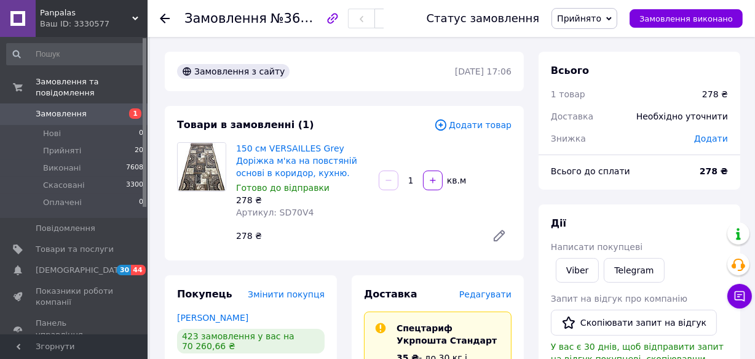
click at [166, 17] on icon at bounding box center [165, 19] width 10 height 10
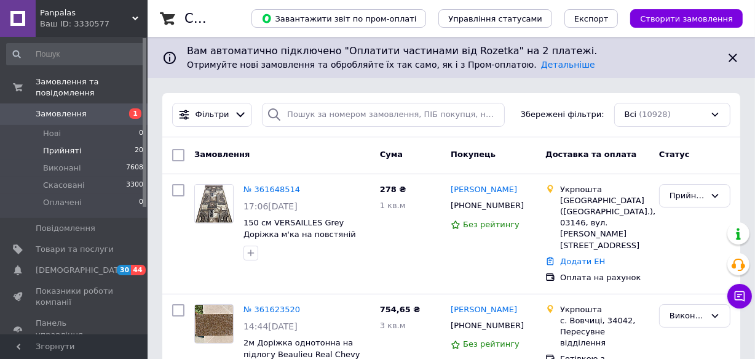
click at [66, 145] on span "Прийняті" at bounding box center [62, 150] width 38 height 11
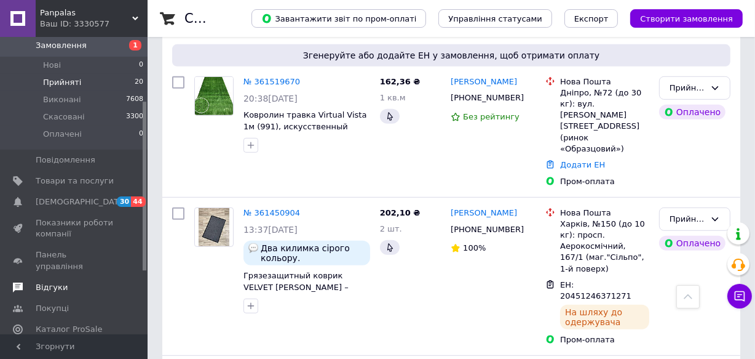
scroll to position [111, 0]
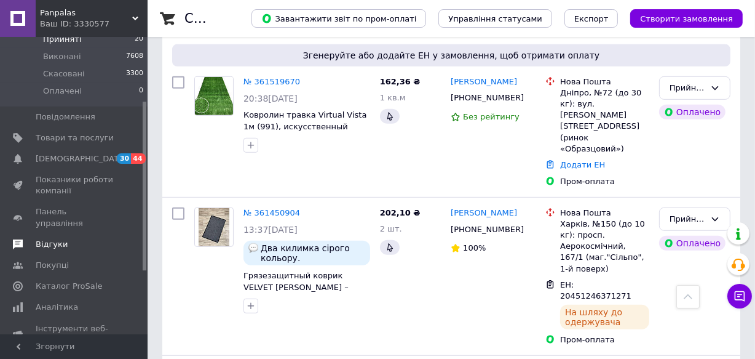
click at [51, 239] on span "Відгуки" at bounding box center [52, 244] width 32 height 11
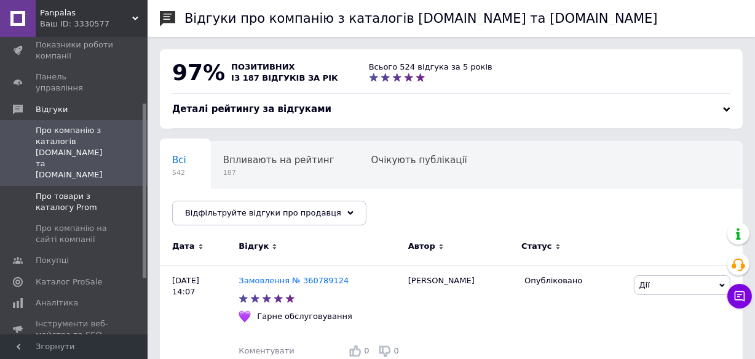
click at [58, 191] on span "Про товари з каталогу Prom" at bounding box center [75, 202] width 78 height 22
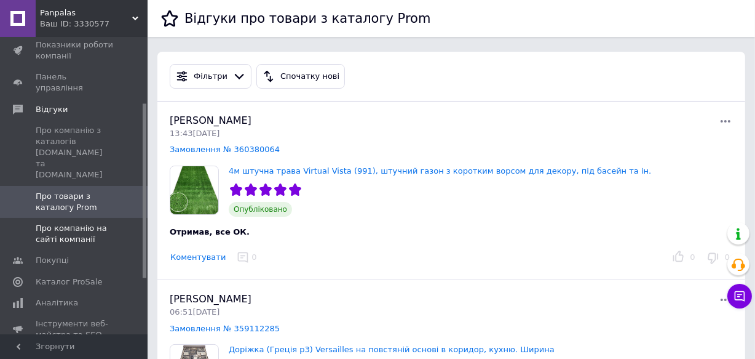
click at [55, 223] on span "Про компанію на сайті компанії" at bounding box center [75, 234] width 78 height 22
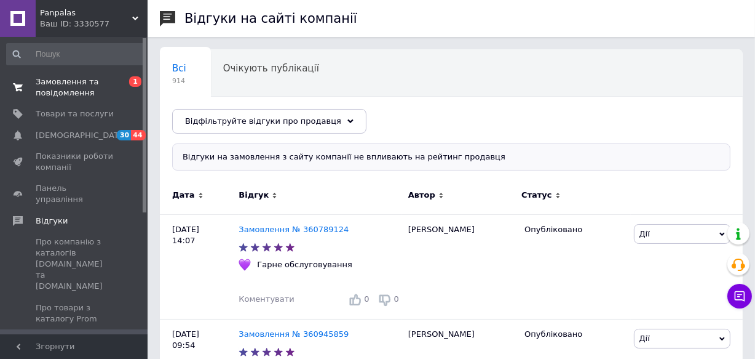
click at [77, 87] on span "Замовлення та повідомлення" at bounding box center [75, 87] width 78 height 22
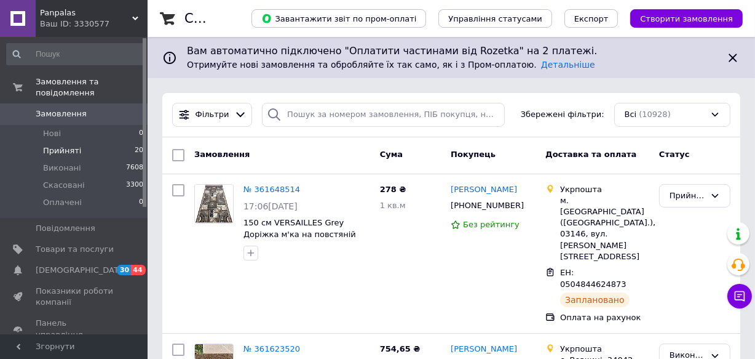
click at [59, 145] on span "Прийняті" at bounding box center [62, 150] width 38 height 11
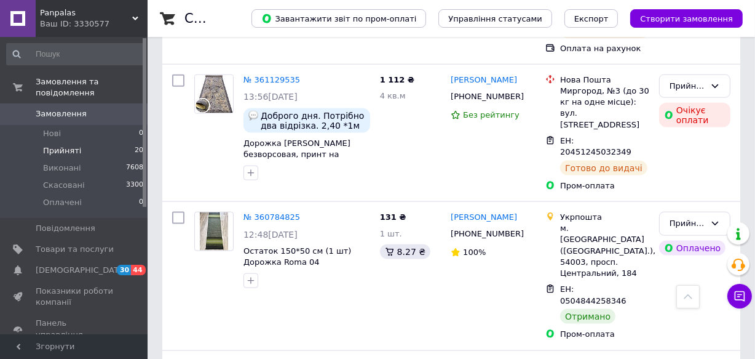
scroll to position [1453, 0]
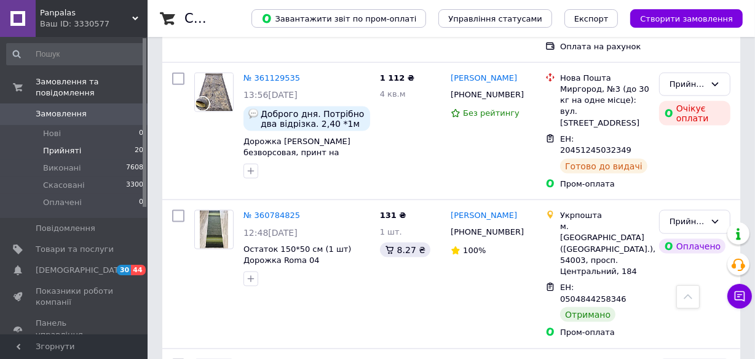
click at [134, 18] on use at bounding box center [135, 19] width 6 height 4
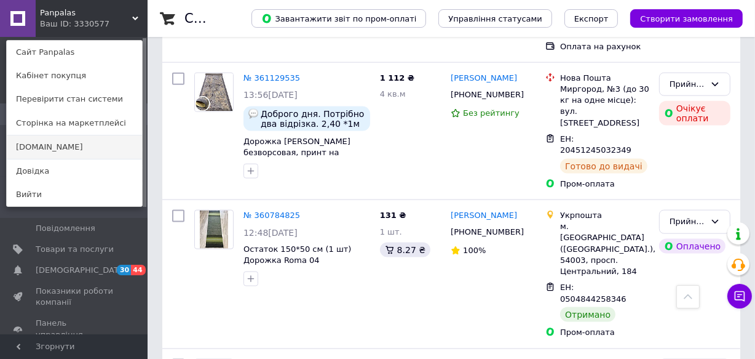
click at [38, 148] on link "[DOMAIN_NAME]" at bounding box center [74, 146] width 135 height 23
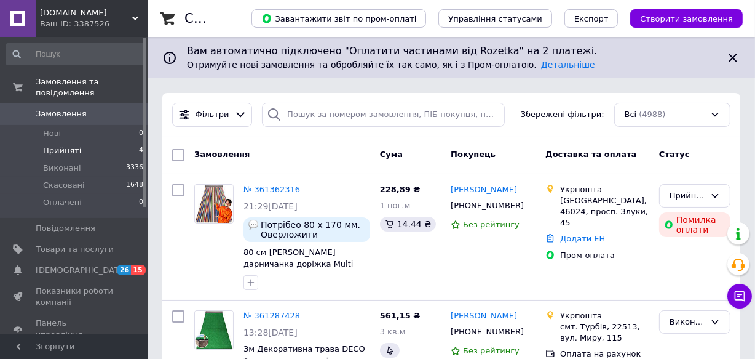
click at [62, 145] on span "Прийняті" at bounding box center [62, 150] width 38 height 11
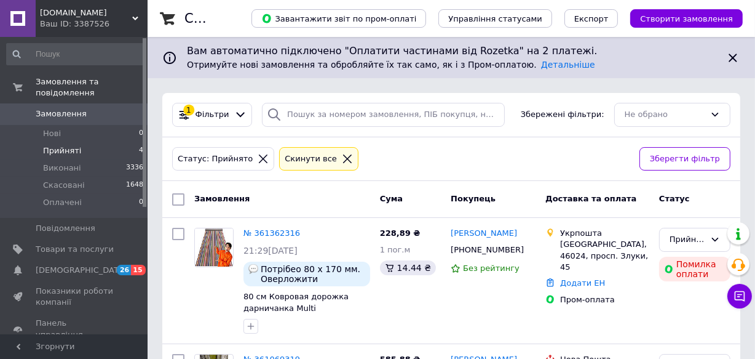
click at [132, 13] on div "Dorizhky.com Ваш ID: 3387526" at bounding box center [92, 18] width 112 height 37
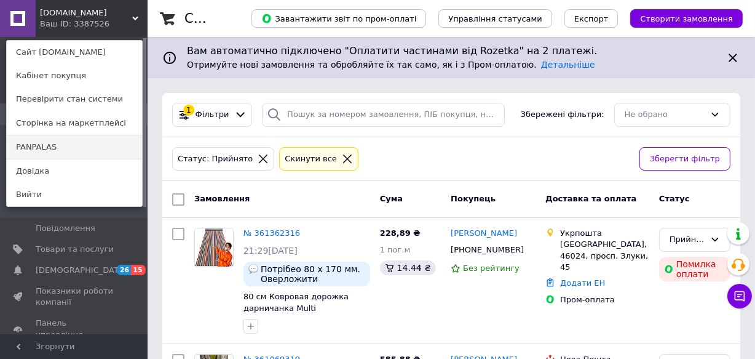
click at [28, 145] on link "PANPALAS" at bounding box center [74, 146] width 135 height 23
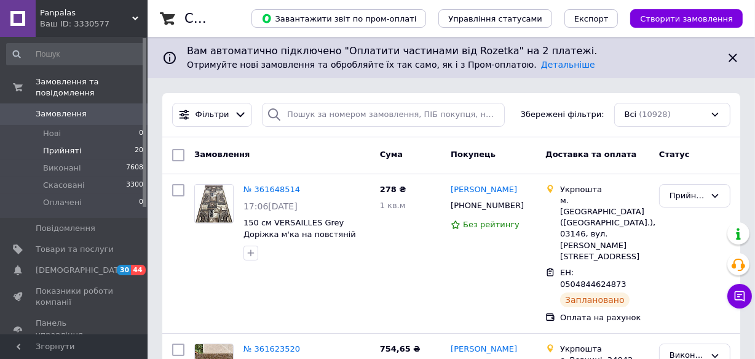
click at [52, 145] on span "Прийняті" at bounding box center [62, 150] width 38 height 11
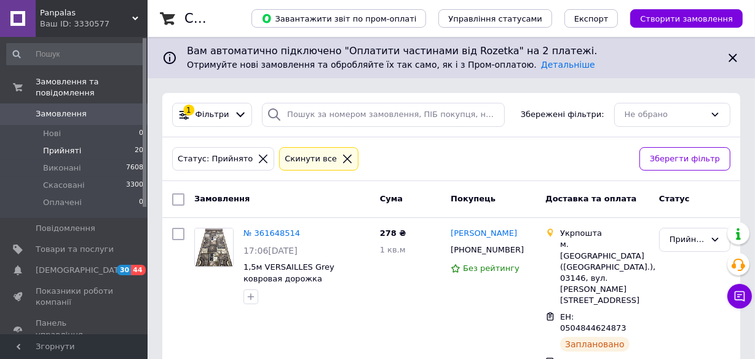
click at [258, 156] on icon at bounding box center [263, 158] width 11 height 11
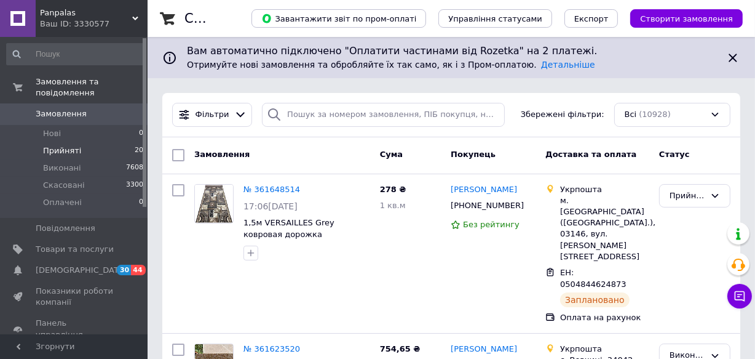
click at [55, 145] on span "Прийняті" at bounding box center [62, 150] width 38 height 11
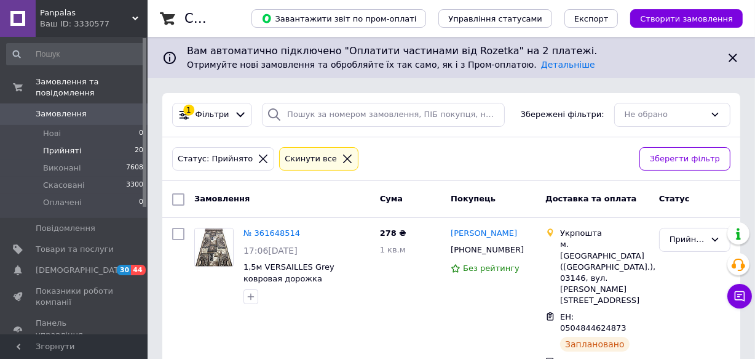
click at [133, 20] on icon at bounding box center [135, 18] width 6 height 6
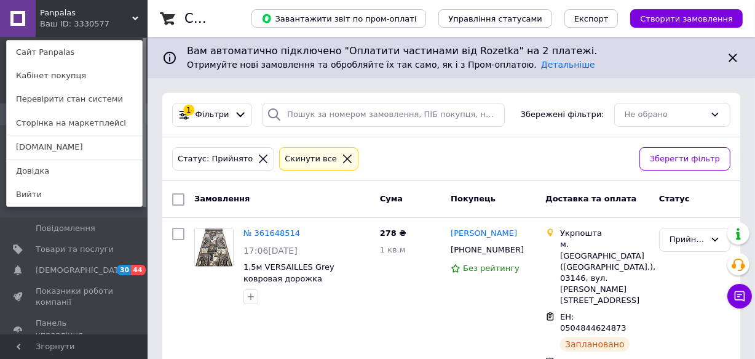
click at [39, 147] on link "[DOMAIN_NAME]" at bounding box center [74, 146] width 135 height 23
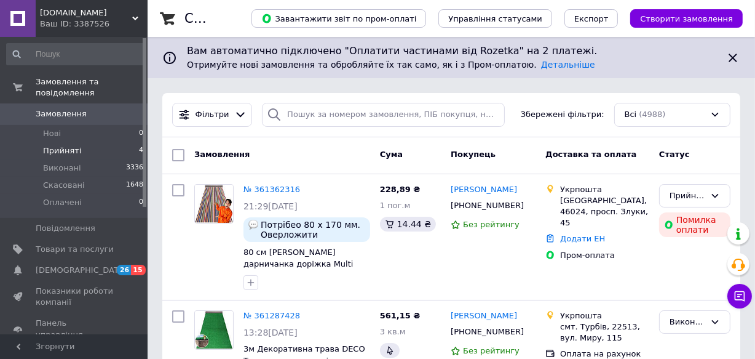
click at [65, 145] on span "Прийняті" at bounding box center [62, 150] width 38 height 11
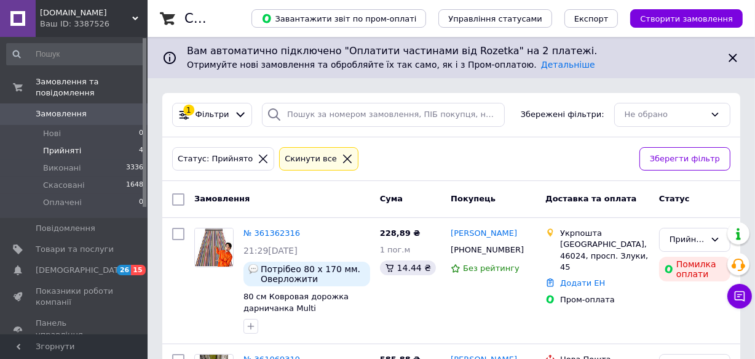
click at [135, 12] on div "[DOMAIN_NAME] Ваш ID: 3387526" at bounding box center [92, 18] width 112 height 37
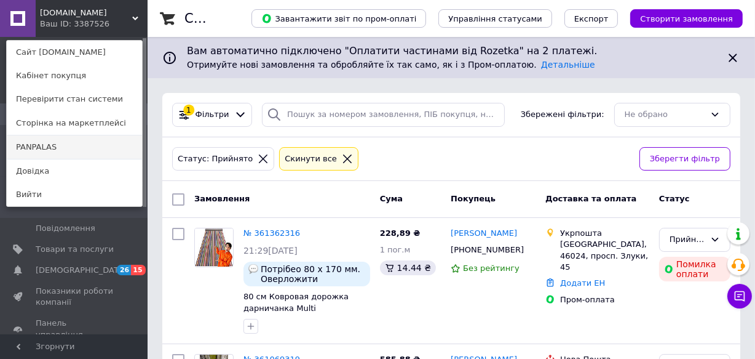
click at [33, 145] on link "PANPALAS" at bounding box center [74, 146] width 135 height 23
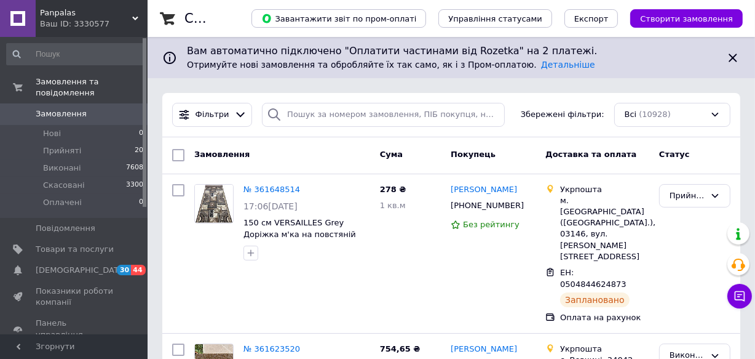
click at [130, 15] on span "Panpalas" at bounding box center [86, 12] width 92 height 11
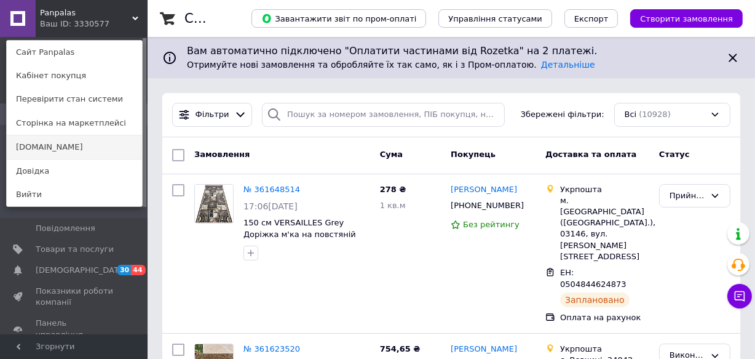
click at [44, 147] on link "[DOMAIN_NAME]" at bounding box center [74, 146] width 135 height 23
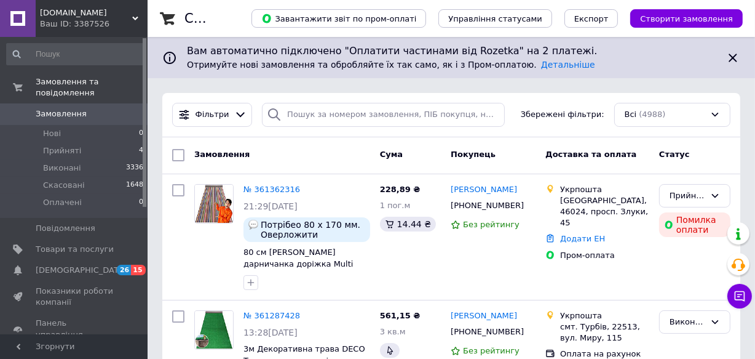
click at [133, 12] on div "[DOMAIN_NAME] Ваш ID: 3387526" at bounding box center [92, 18] width 112 height 37
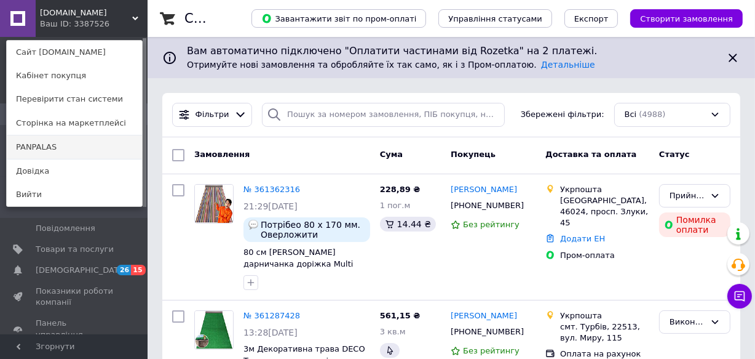
click at [42, 147] on link "PANPALAS" at bounding box center [74, 146] width 135 height 23
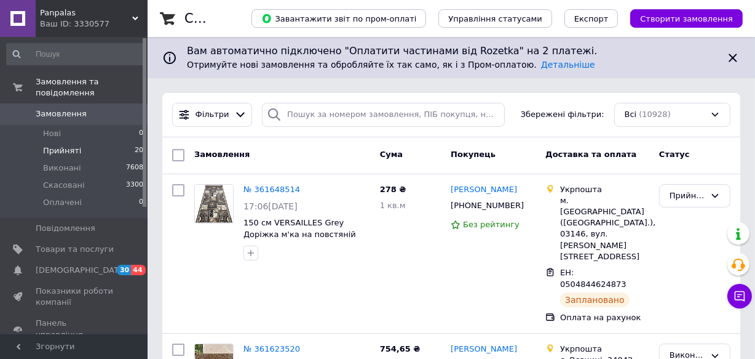
click at [58, 142] on li "Прийняті 20" at bounding box center [75, 150] width 151 height 17
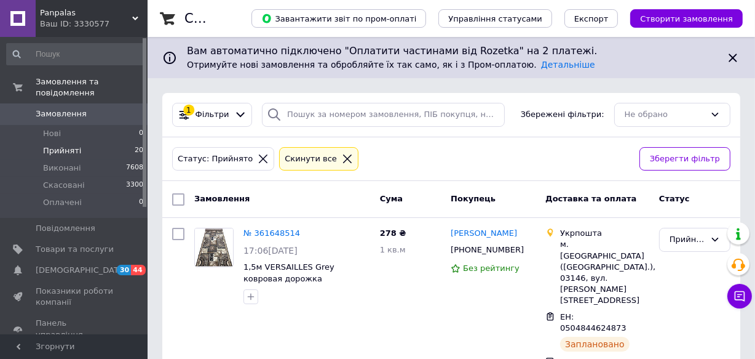
click at [258, 154] on icon at bounding box center [263, 158] width 11 height 11
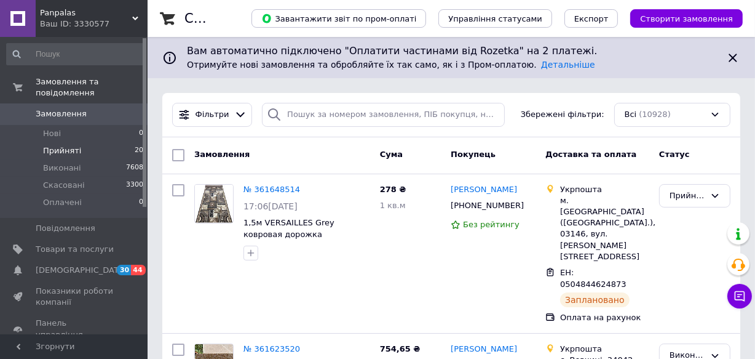
click at [58, 145] on span "Прийняті" at bounding box center [62, 150] width 38 height 11
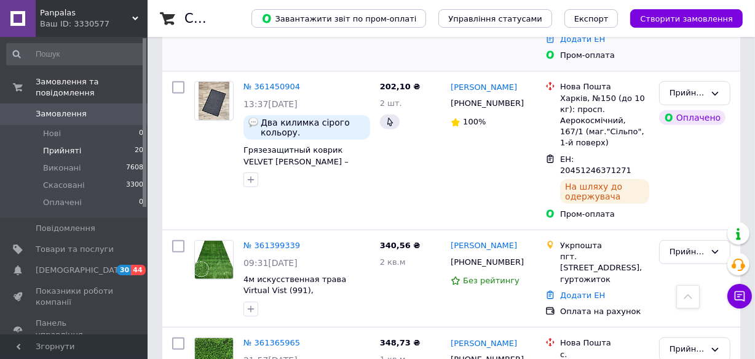
scroll to position [670, 0]
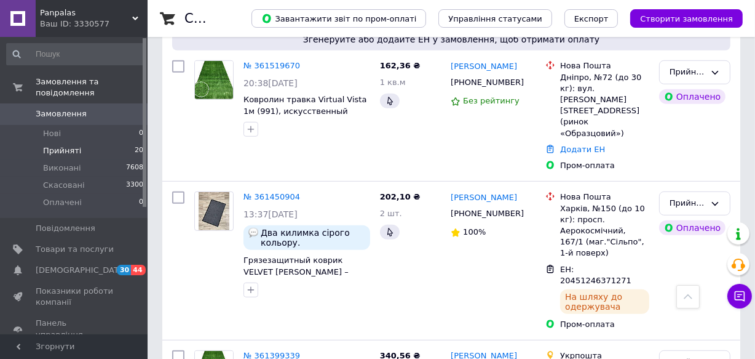
click at [128, 15] on span "Panpalas" at bounding box center [86, 12] width 92 height 11
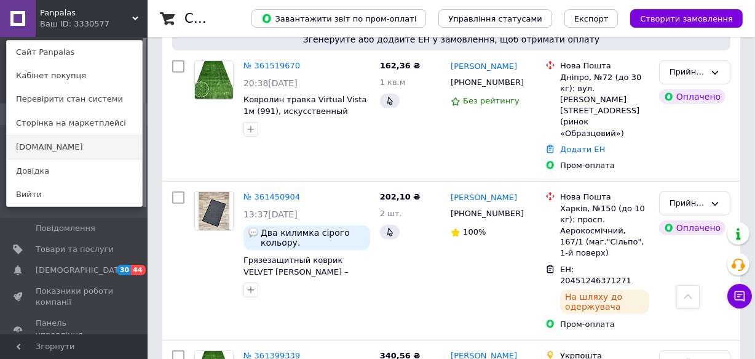
click at [23, 145] on link "[DOMAIN_NAME]" at bounding box center [74, 146] width 135 height 23
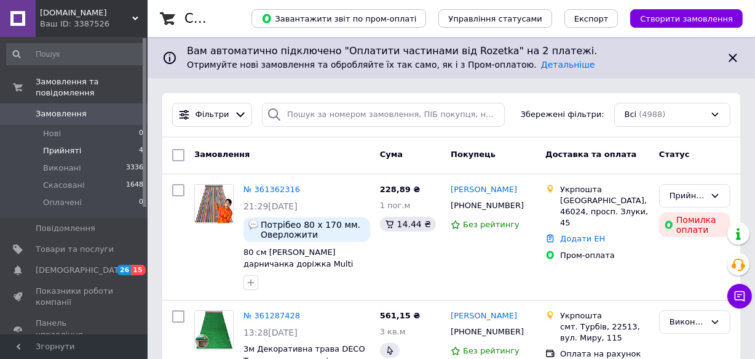
click at [62, 142] on li "Прийняті 4" at bounding box center [75, 150] width 151 height 17
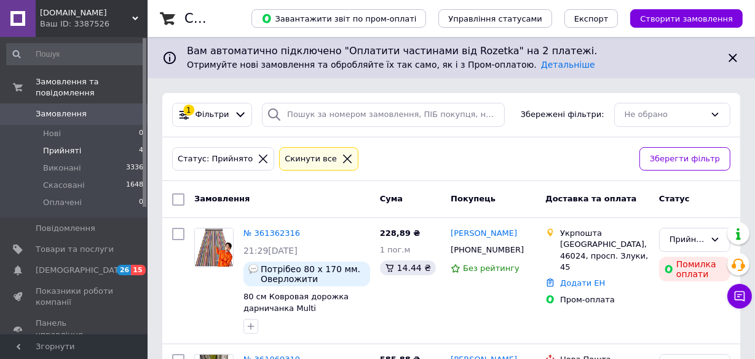
click at [258, 154] on icon at bounding box center [263, 158] width 11 height 11
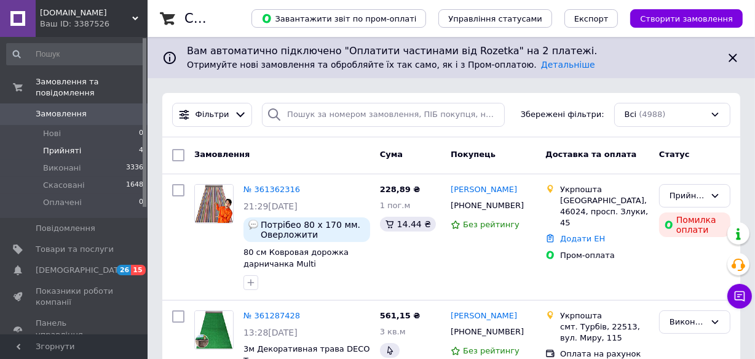
click at [56, 145] on span "Прийняті" at bounding box center [62, 150] width 38 height 11
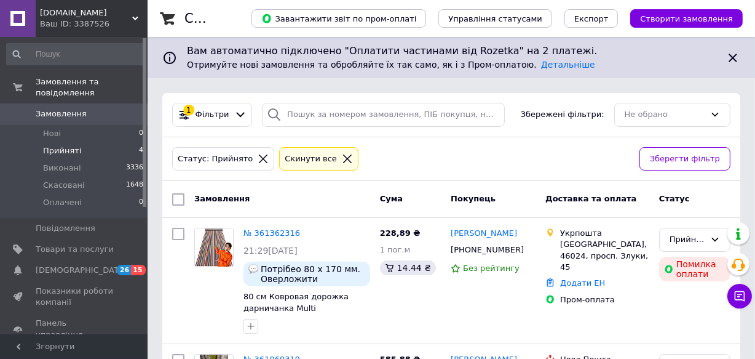
click at [129, 16] on span "[DOMAIN_NAME]" at bounding box center [86, 12] width 92 height 11
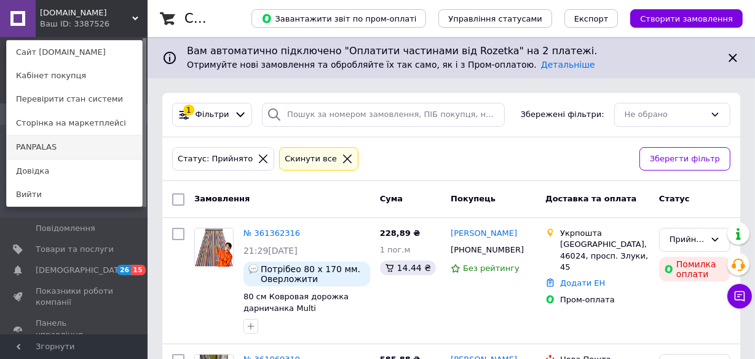
click at [43, 147] on link "PANPALAS" at bounding box center [74, 146] width 135 height 23
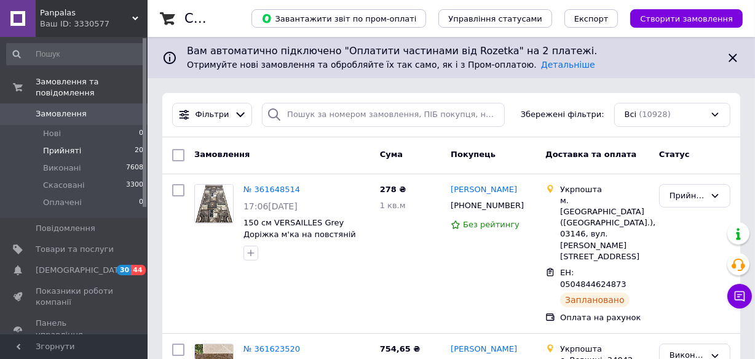
click at [59, 145] on span "Прийняті" at bounding box center [62, 150] width 38 height 11
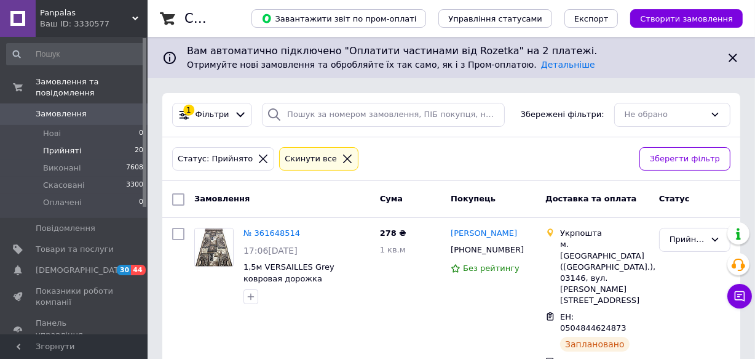
click at [258, 157] on icon at bounding box center [263, 158] width 11 height 11
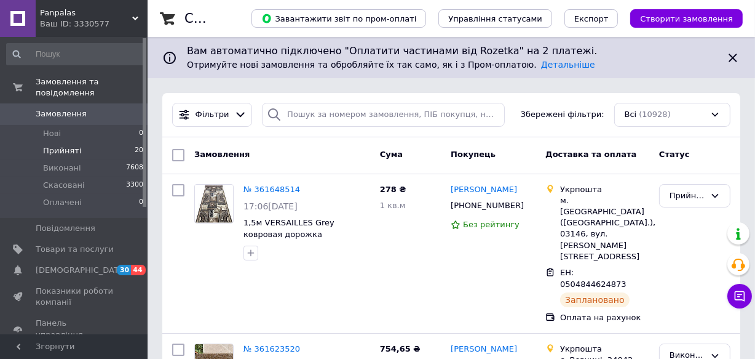
click at [53, 145] on span "Прийняті" at bounding box center [62, 150] width 38 height 11
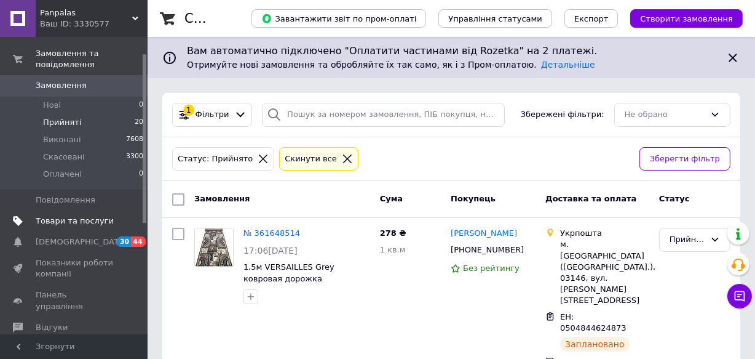
scroll to position [55, 0]
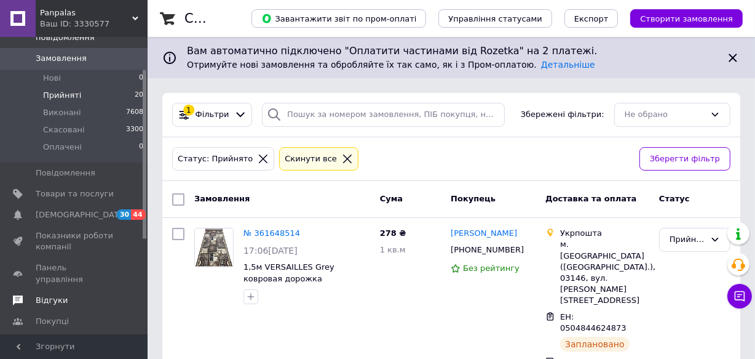
click at [49, 290] on link "Відгуки" at bounding box center [75, 300] width 151 height 21
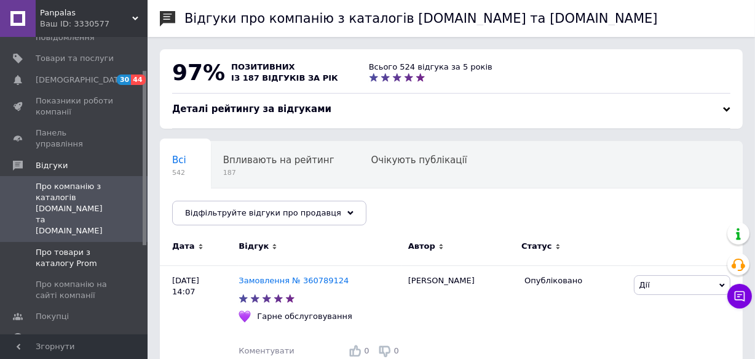
click at [61, 247] on span "Про товари з каталогу Prom" at bounding box center [75, 258] width 78 height 22
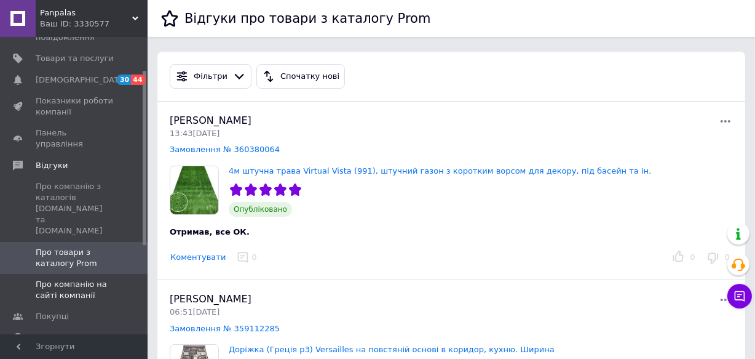
click at [58, 279] on span "Про компанію на сайті компанії" at bounding box center [75, 290] width 78 height 22
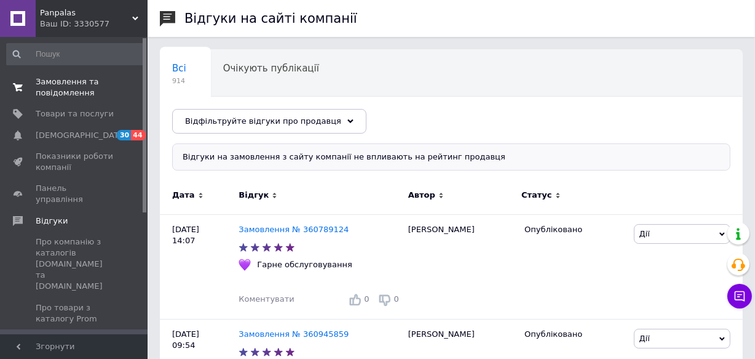
click at [58, 87] on span "Замовлення та повідомлення" at bounding box center [75, 87] width 78 height 22
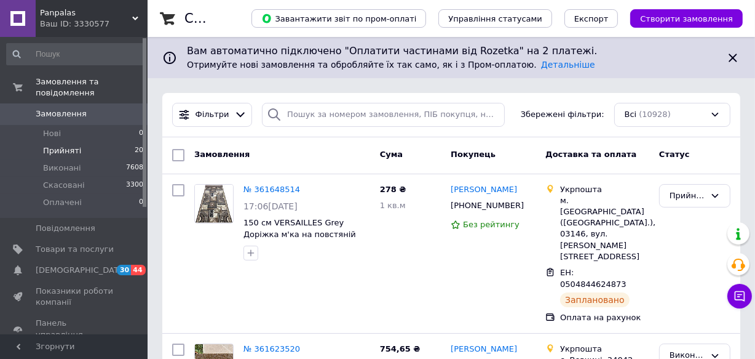
click at [64, 145] on span "Прийняті" at bounding box center [62, 150] width 38 height 11
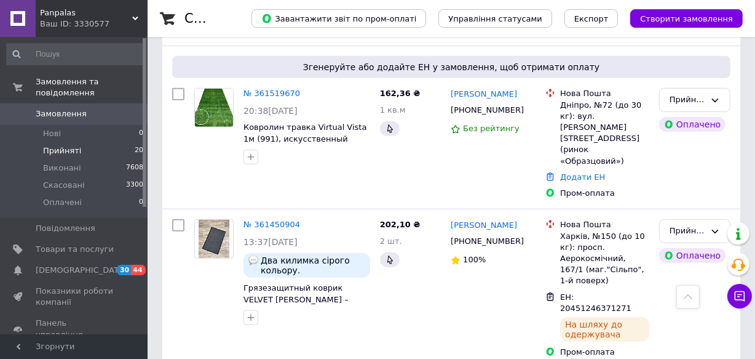
scroll to position [726, 0]
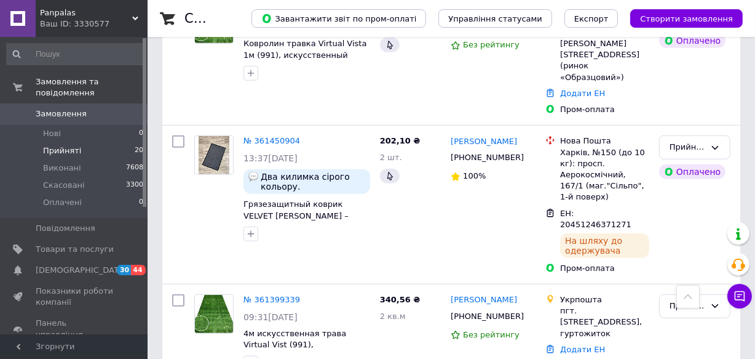
click at [133, 12] on div "Panpalas Ваш ID: 3330577" at bounding box center [92, 18] width 112 height 37
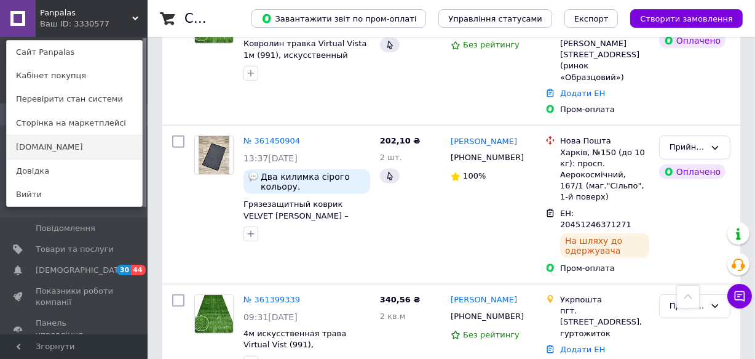
click at [30, 146] on link "[DOMAIN_NAME]" at bounding box center [74, 146] width 135 height 23
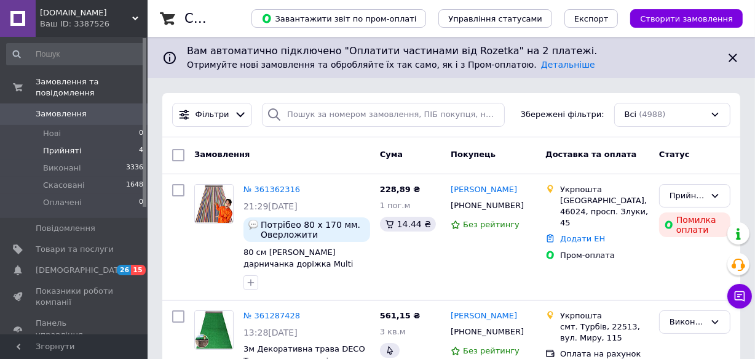
click at [62, 145] on span "Прийняті" at bounding box center [62, 150] width 38 height 11
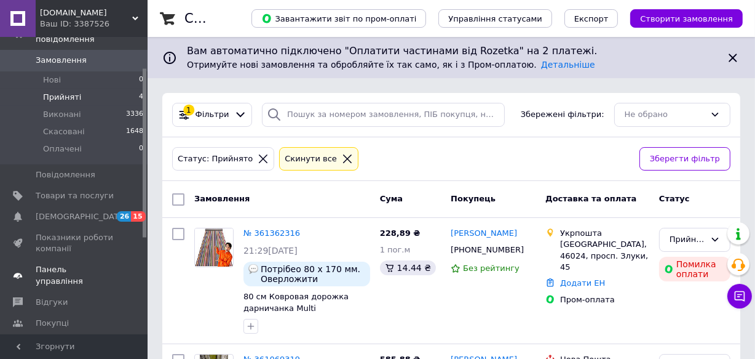
scroll to position [111, 0]
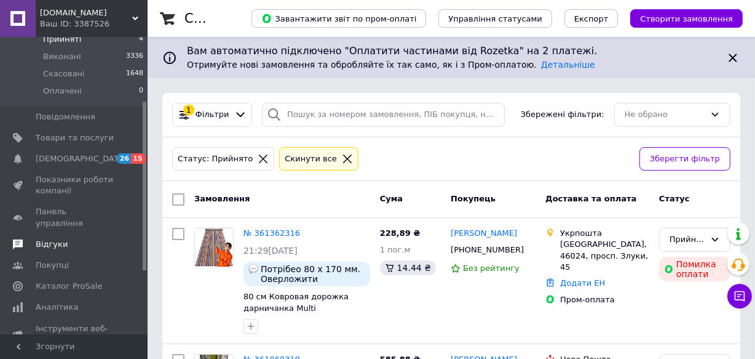
click at [46, 239] on span "Відгуки" at bounding box center [52, 244] width 32 height 11
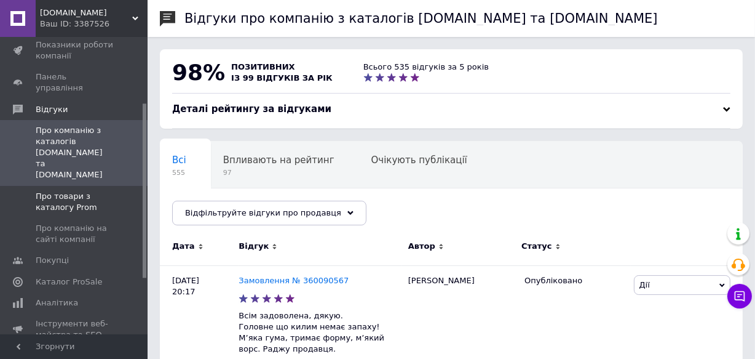
click at [62, 191] on span "Про товари з каталогу Prom" at bounding box center [75, 202] width 78 height 22
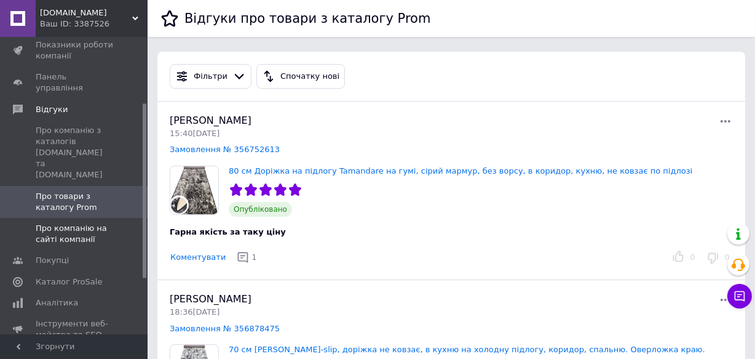
click at [63, 223] on span "Про компанію на сайті компанії" at bounding box center [75, 234] width 78 height 22
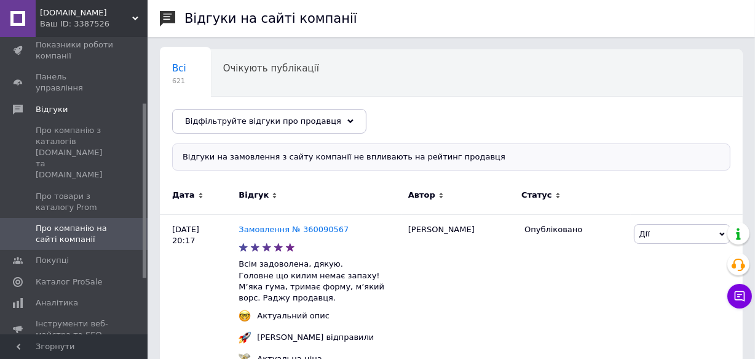
click at [132, 14] on div "[DOMAIN_NAME] Ваш ID: 3387526" at bounding box center [92, 18] width 112 height 37
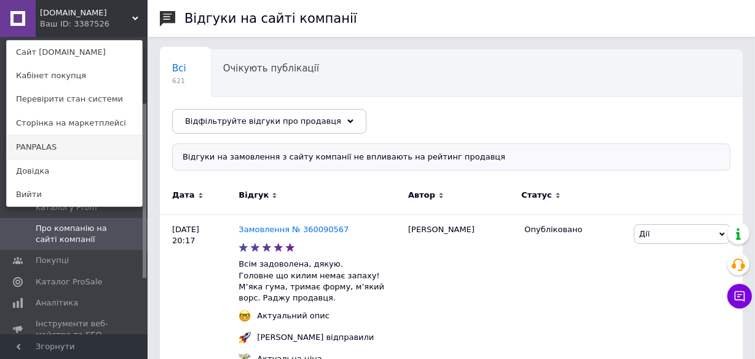
click at [34, 148] on link "PANPALAS" at bounding box center [74, 146] width 135 height 23
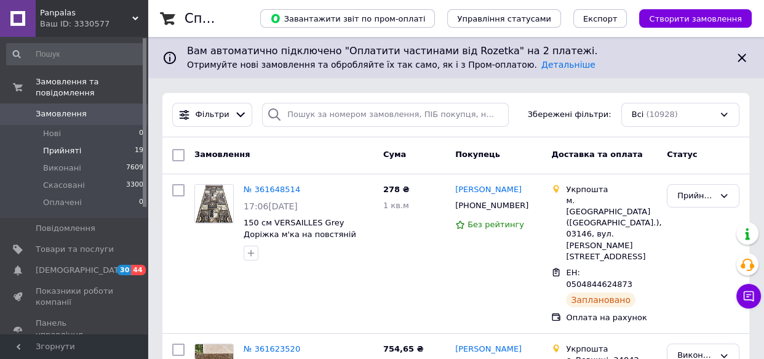
click at [63, 145] on span "Прийняті" at bounding box center [62, 150] width 38 height 11
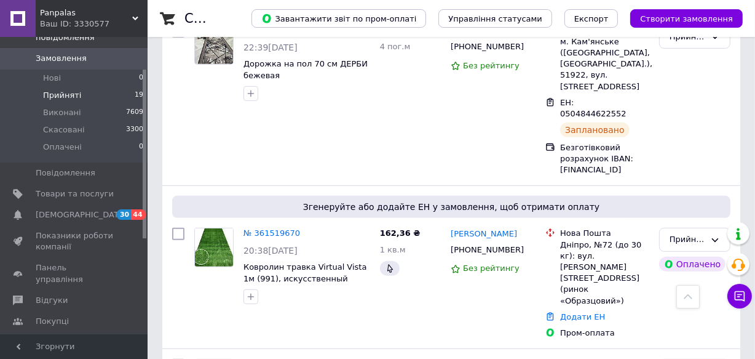
scroll to position [111, 0]
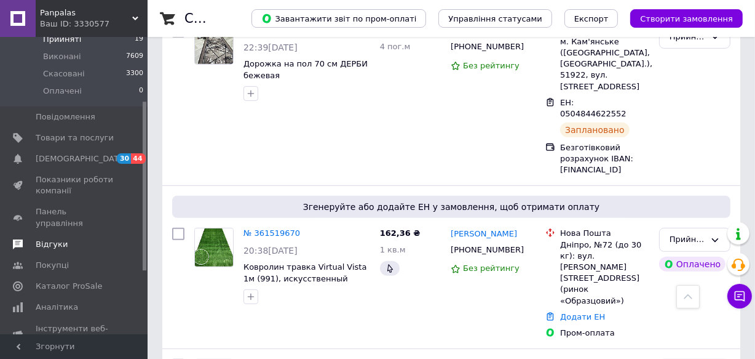
click at [52, 239] on span "Відгуки" at bounding box center [52, 244] width 32 height 11
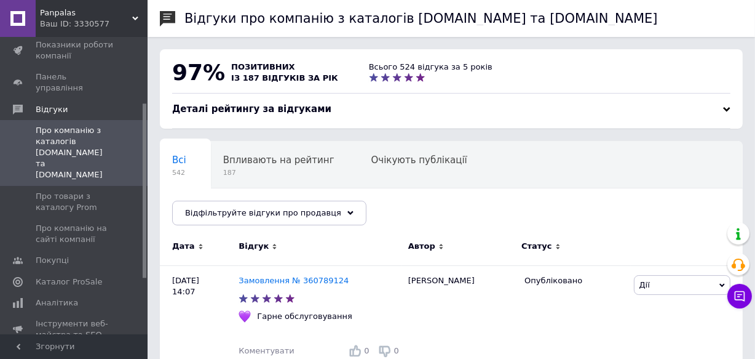
click at [131, 15] on span "Panpalas" at bounding box center [86, 12] width 92 height 11
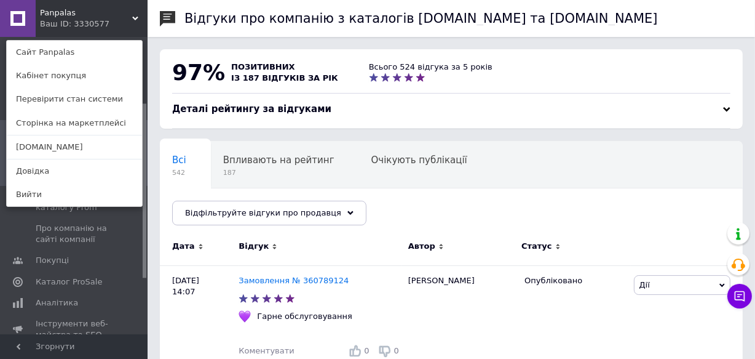
click at [101, 17] on div "Panpalas Ваш ID: 3330577 Сайт Panpalas Кабінет покупця Перевірити стан системи …" at bounding box center [74, 18] width 148 height 37
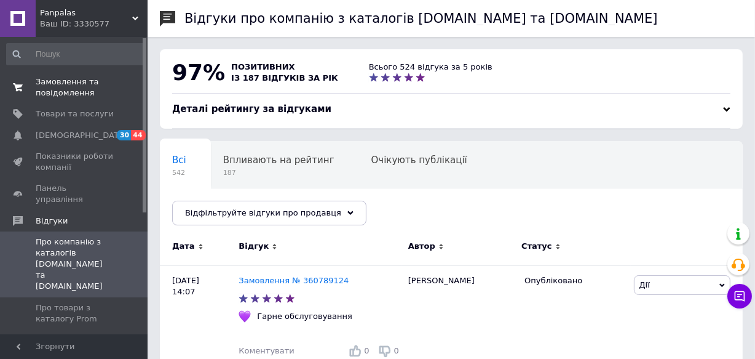
click at [71, 89] on span "Замовлення та повідомлення" at bounding box center [75, 87] width 78 height 22
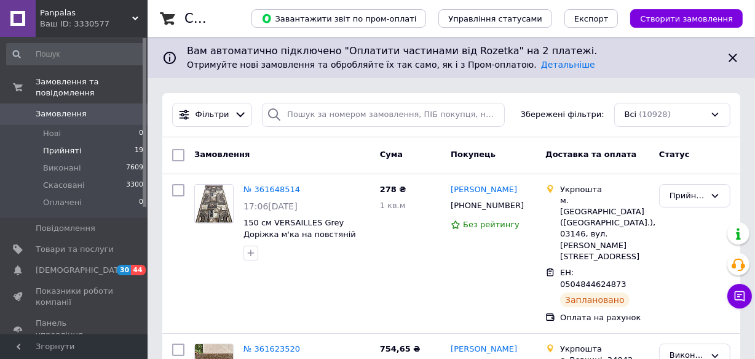
click at [58, 145] on span "Прийняті" at bounding box center [62, 150] width 38 height 11
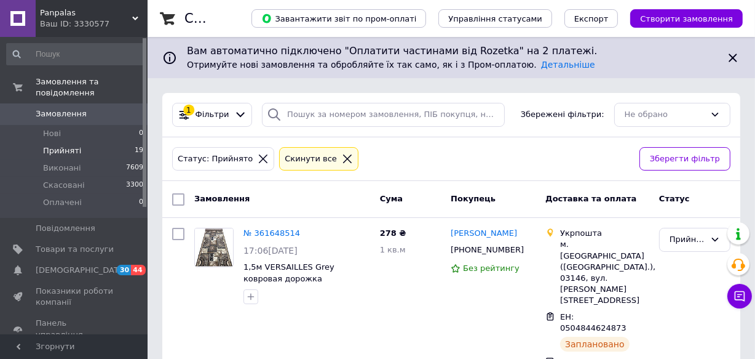
click at [258, 155] on icon at bounding box center [263, 158] width 11 height 11
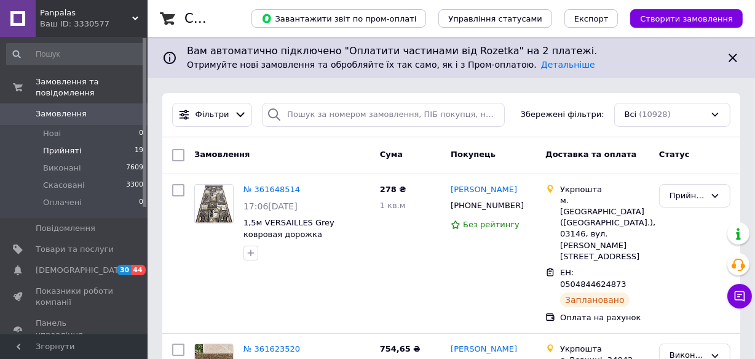
click at [49, 145] on span "Прийняті" at bounding box center [62, 150] width 38 height 11
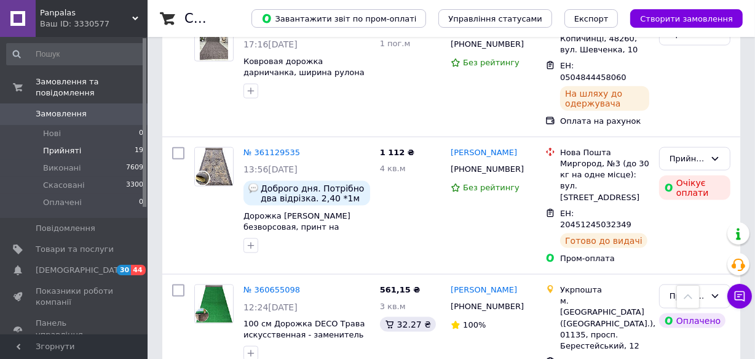
scroll to position [1397, 0]
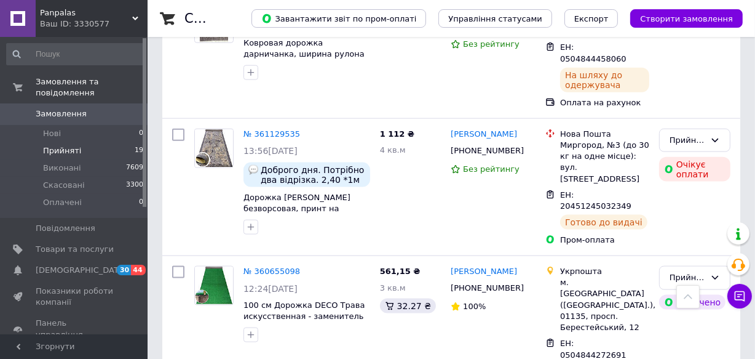
click at [127, 18] on span "Panpalas" at bounding box center [86, 12] width 92 height 11
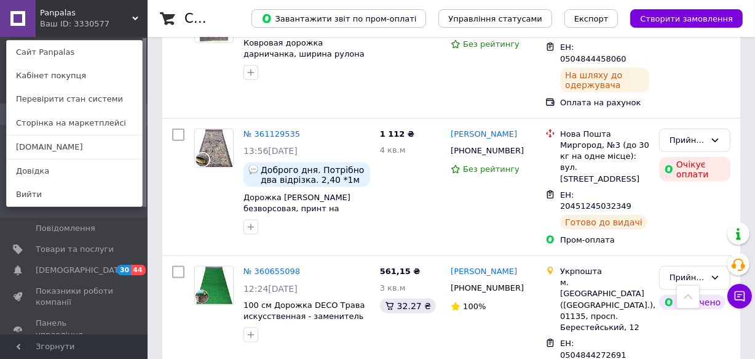
click at [52, 143] on link "[DOMAIN_NAME]" at bounding box center [74, 146] width 135 height 23
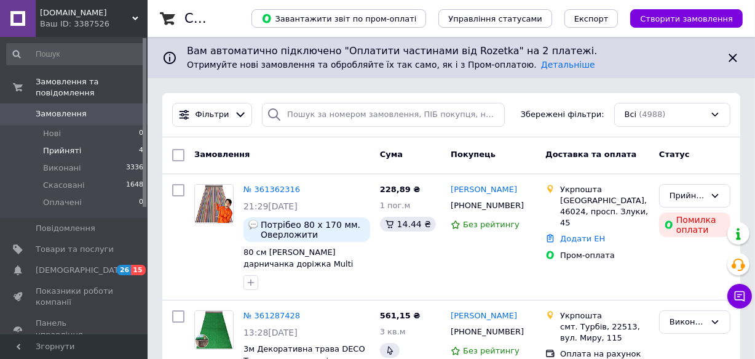
click at [63, 145] on span "Прийняті" at bounding box center [62, 150] width 38 height 11
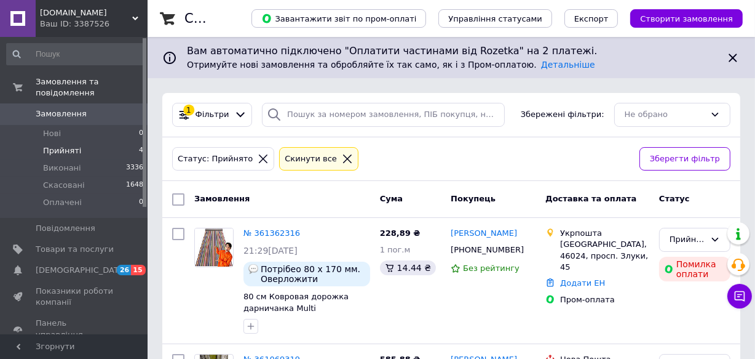
click at [258, 154] on icon at bounding box center [263, 158] width 11 height 11
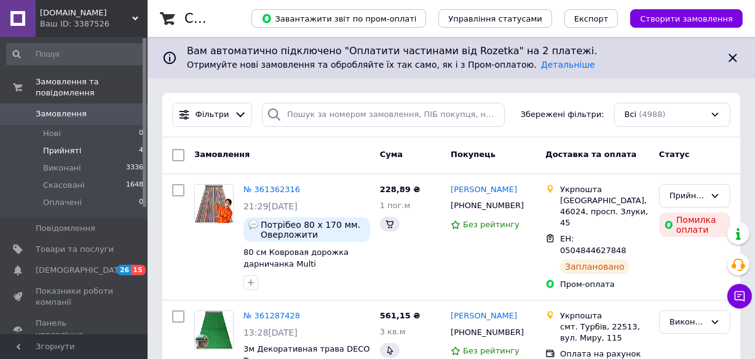
click at [64, 145] on span "Прийняті" at bounding box center [62, 150] width 38 height 11
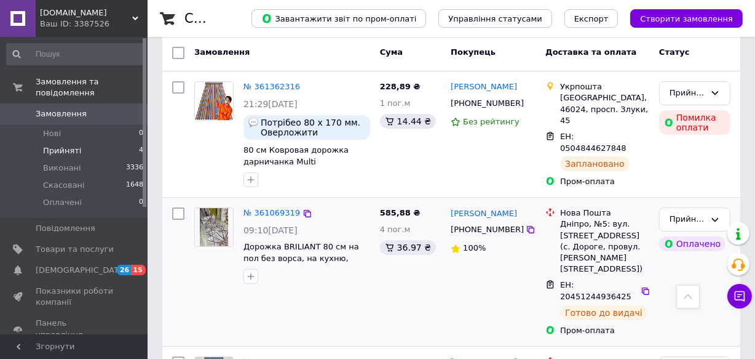
scroll to position [74, 0]
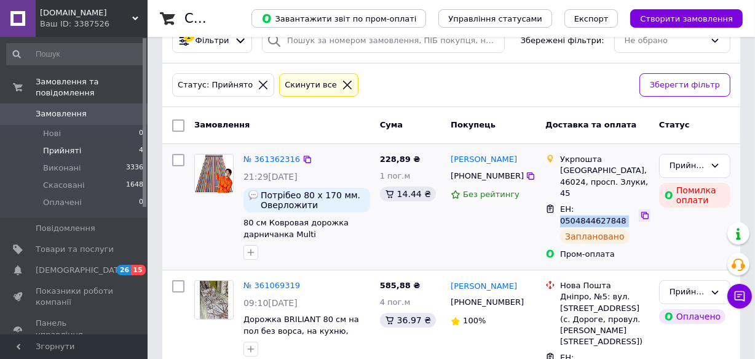
drag, startPoint x: 574, startPoint y: 196, endPoint x: 637, endPoint y: 197, distance: 62.7
click at [646, 202] on div "ЕН: 0504844627848" at bounding box center [605, 214] width 92 height 25
copy div "0504844627848"
click at [261, 154] on link "№ 361362316" at bounding box center [272, 158] width 57 height 9
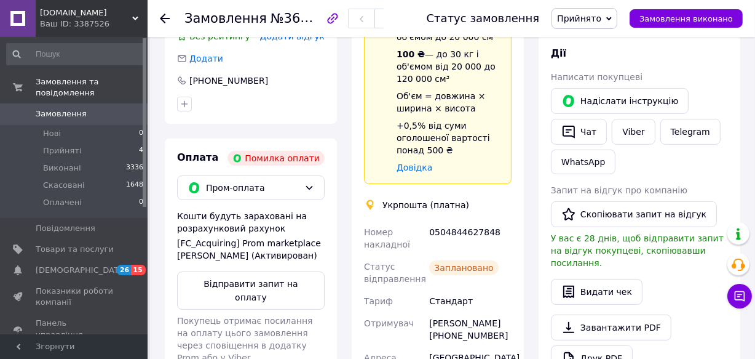
scroll to position [223, 0]
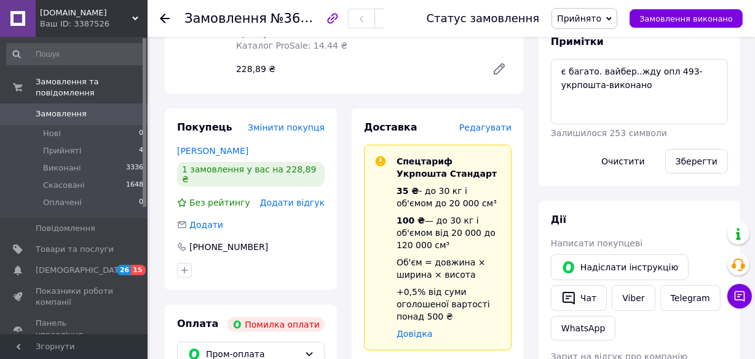
click at [164, 14] on icon at bounding box center [165, 19] width 10 height 10
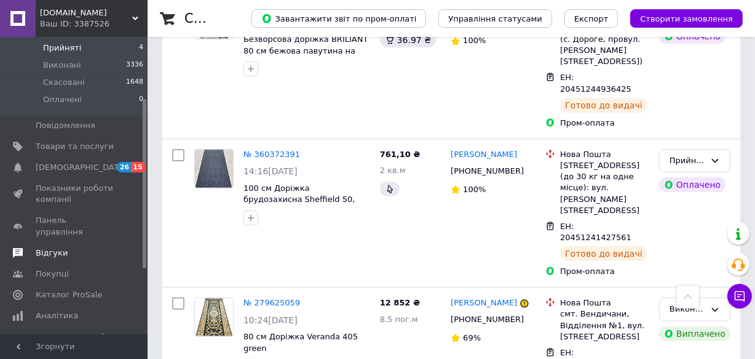
scroll to position [111, 0]
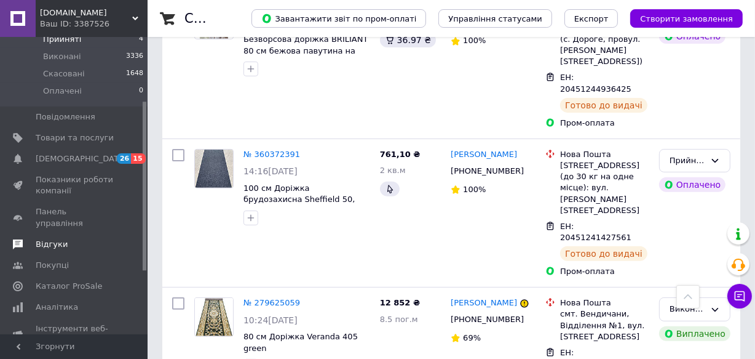
click at [46, 239] on span "Відгуки" at bounding box center [52, 244] width 32 height 11
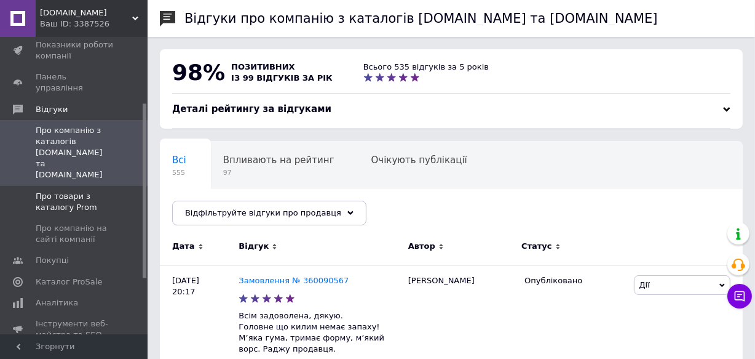
click at [59, 191] on span "Про товари з каталогу Prom" at bounding box center [75, 202] width 78 height 22
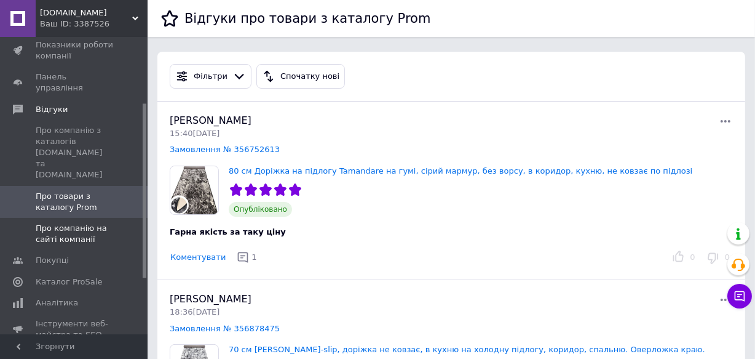
click at [62, 223] on span "Про компанію на сайті компанії" at bounding box center [75, 234] width 78 height 22
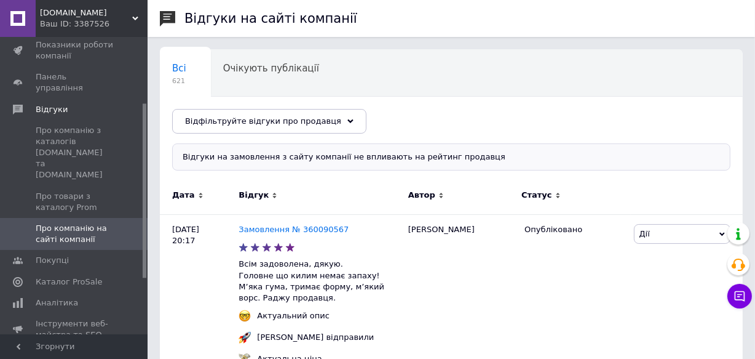
drag, startPoint x: 135, startPoint y: 14, endPoint x: 125, endPoint y: 20, distance: 11.9
click at [134, 14] on div "Dorizhky.com Ваш ID: 3387526" at bounding box center [92, 18] width 112 height 37
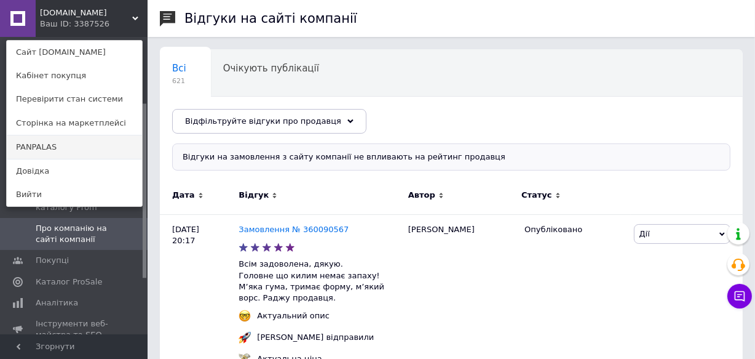
click at [30, 143] on link "PANPALAS" at bounding box center [74, 146] width 135 height 23
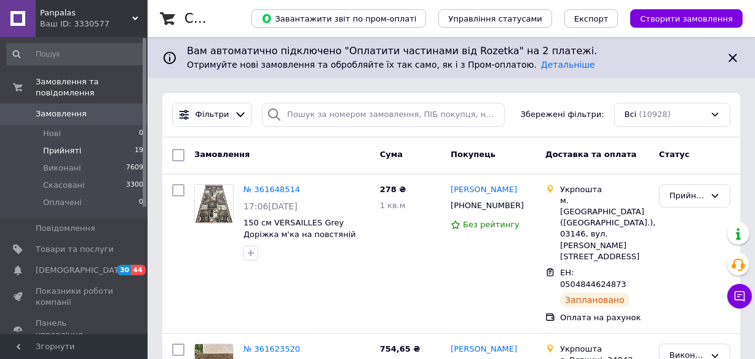
click at [58, 145] on span "Прийняті" at bounding box center [62, 150] width 38 height 11
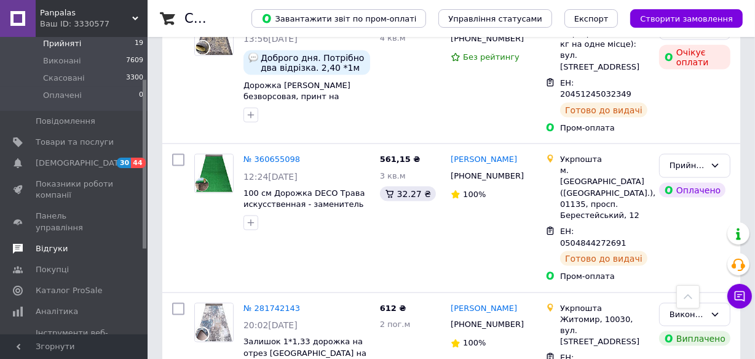
scroll to position [111, 0]
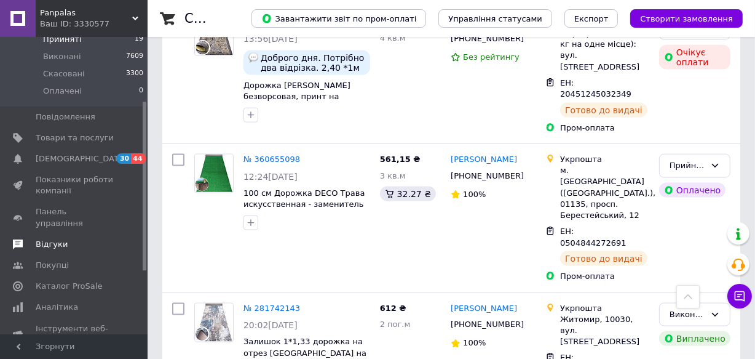
click at [47, 239] on span "Відгуки" at bounding box center [52, 244] width 32 height 11
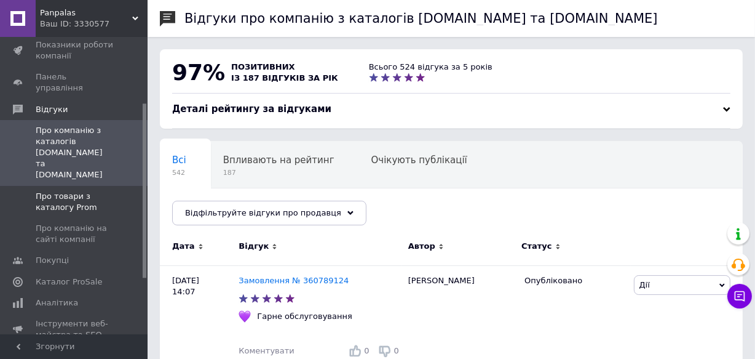
click at [72, 191] on span "Про товари з каталогу Prom" at bounding box center [75, 202] width 78 height 22
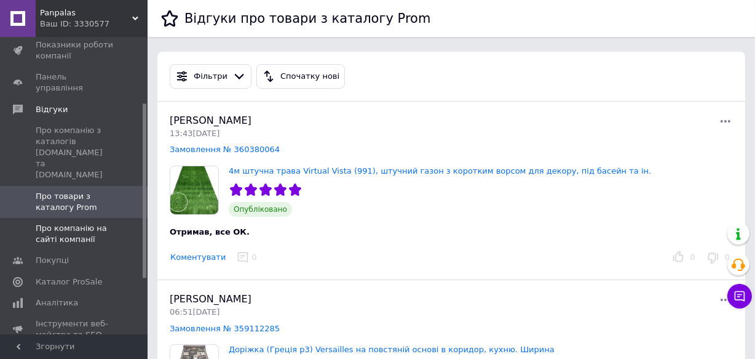
click at [65, 223] on span "Про компанію на сайті компанії" at bounding box center [75, 234] width 78 height 22
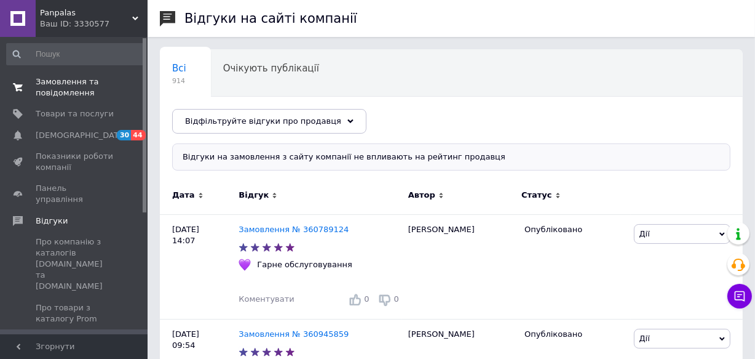
click at [66, 86] on span "Замовлення та повідомлення" at bounding box center [75, 87] width 78 height 22
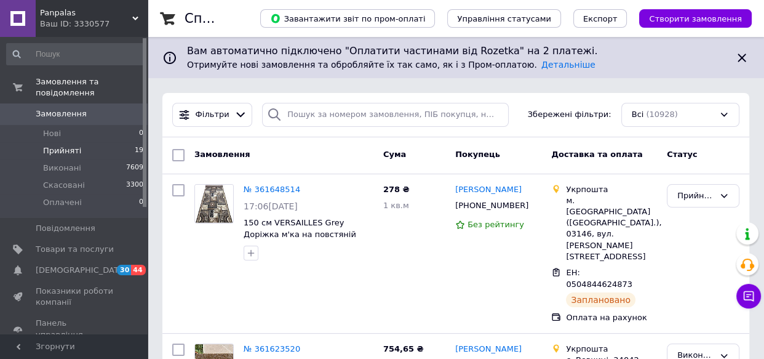
click at [61, 145] on span "Прийняті" at bounding box center [62, 150] width 38 height 11
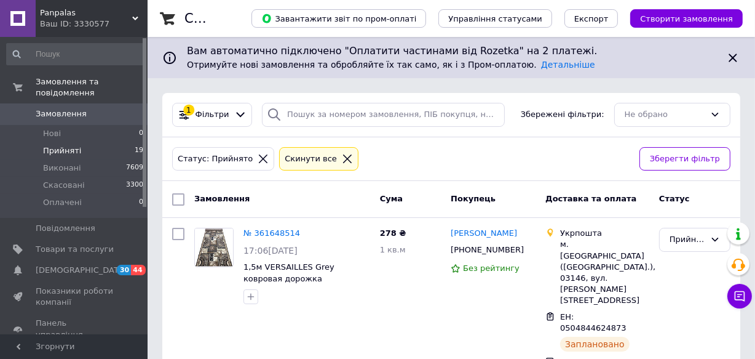
click at [258, 153] on icon at bounding box center [263, 158] width 11 height 11
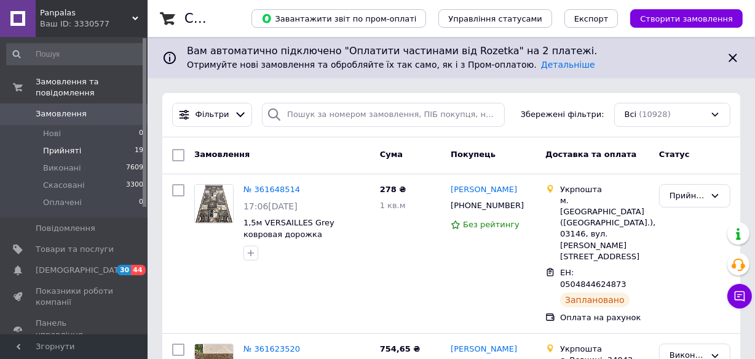
click at [49, 145] on span "Прийняті" at bounding box center [62, 150] width 38 height 11
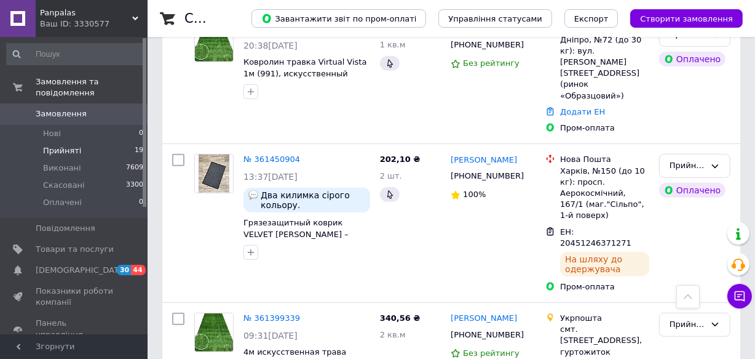
scroll to position [726, 0]
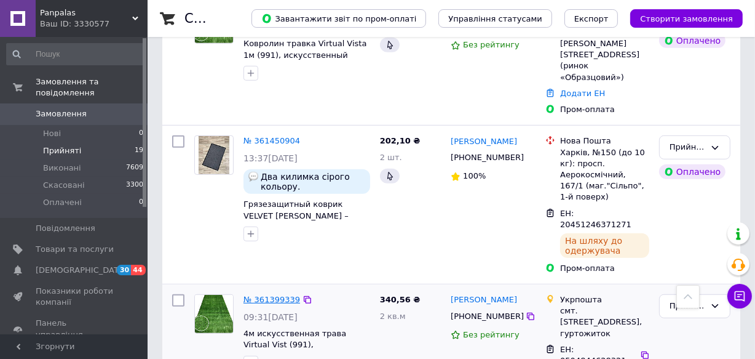
click at [269, 295] on link "№ 361399339" at bounding box center [272, 299] width 57 height 9
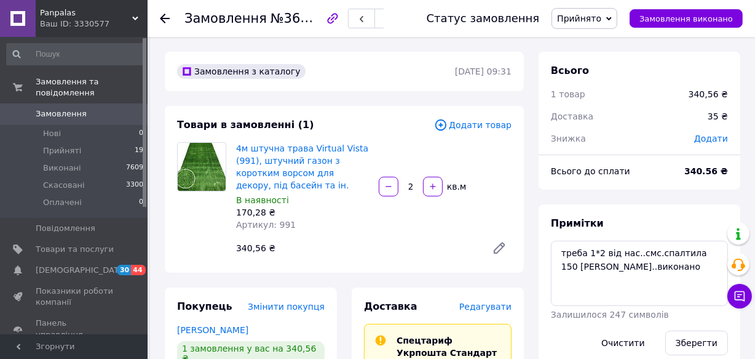
click at [164, 16] on use at bounding box center [165, 19] width 10 height 10
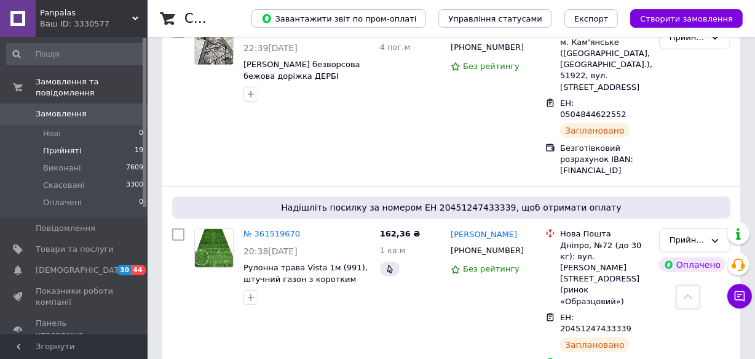
scroll to position [503, 0]
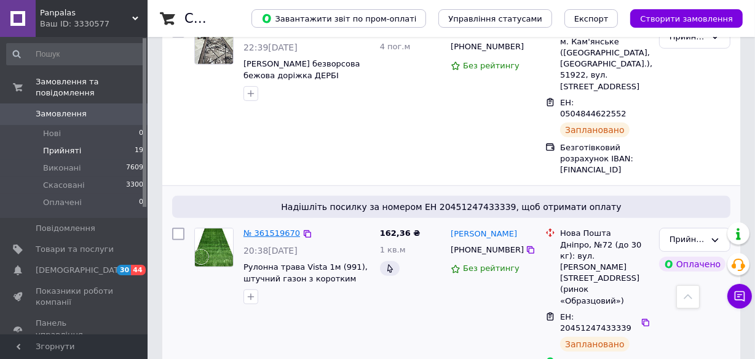
click at [263, 228] on link "№ 361519670" at bounding box center [272, 232] width 57 height 9
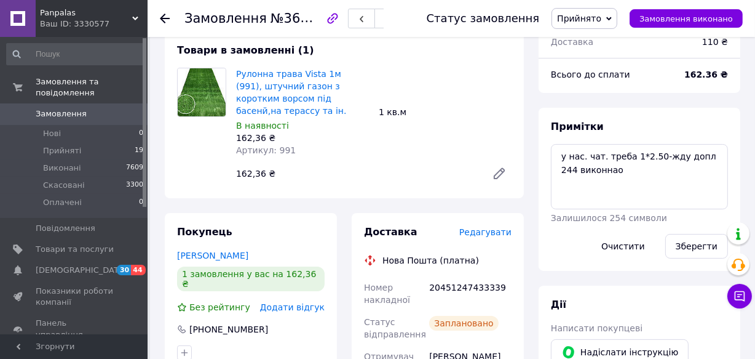
scroll to position [111, 0]
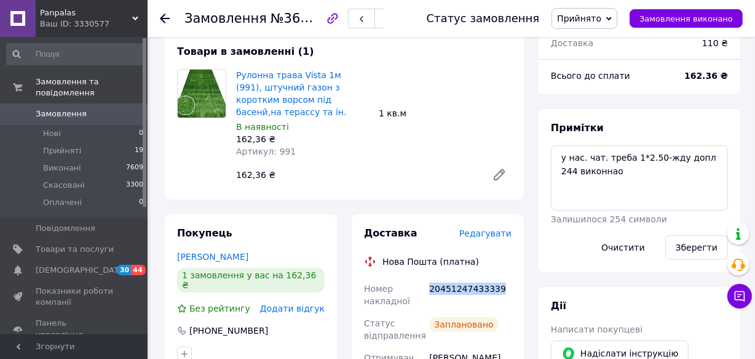
drag, startPoint x: 430, startPoint y: 290, endPoint x: 507, endPoint y: 291, distance: 76.9
click at [507, 291] on div "20451247433339" at bounding box center [470, 294] width 87 height 34
copy div "20451247433339"
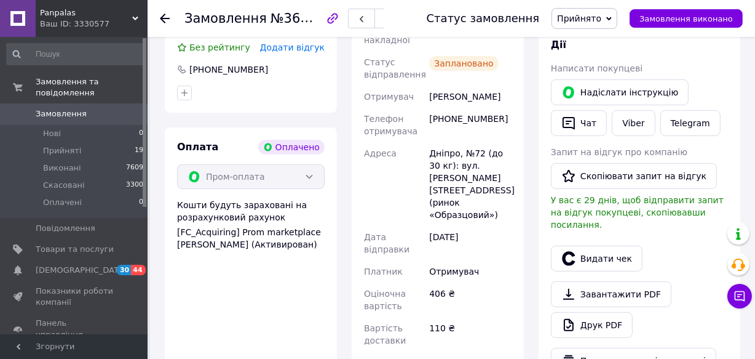
scroll to position [391, 0]
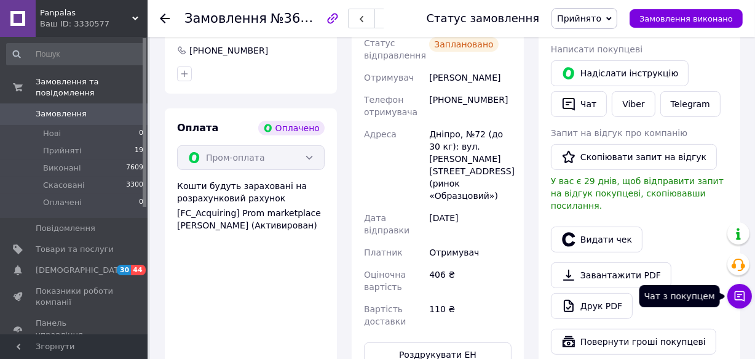
click at [736, 300] on icon at bounding box center [740, 296] width 12 height 12
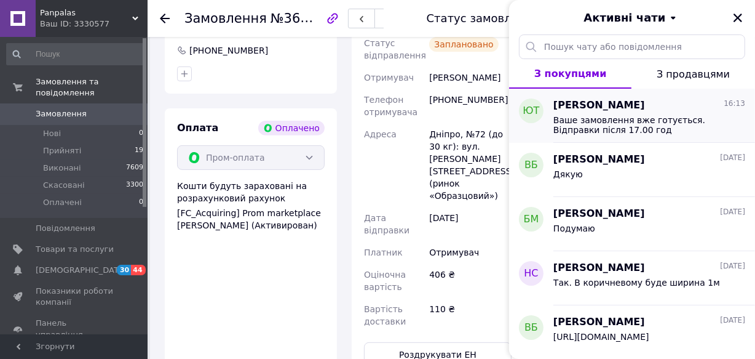
click at [651, 121] on span "Ваше замовлення вже готується. Відправки після 17.00 год" at bounding box center [641, 125] width 175 height 20
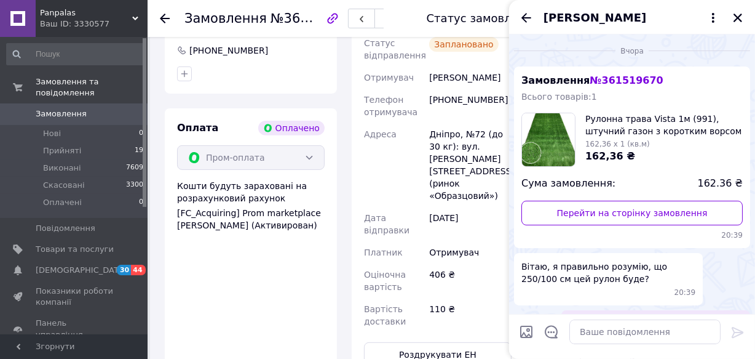
scroll to position [1286, 0]
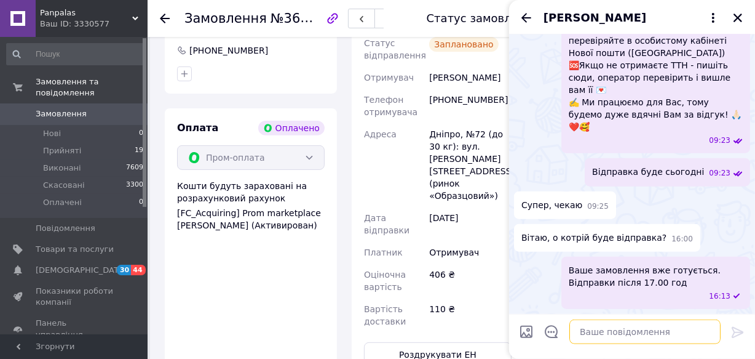
click at [591, 328] on textarea at bounding box center [645, 331] width 151 height 25
paste textarea "20451247433339"
type textarea "ТТН 20451247433339"
click at [737, 329] on icon at bounding box center [738, 332] width 15 height 15
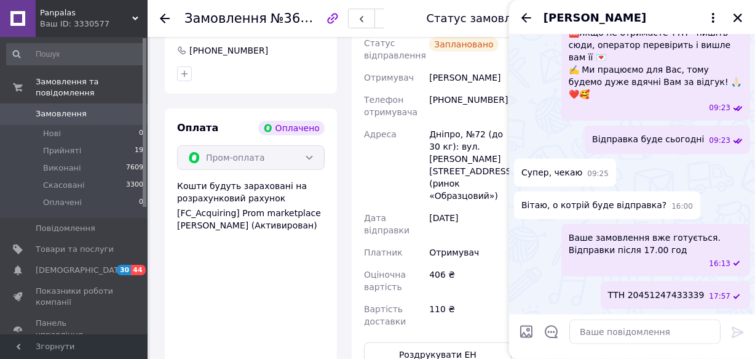
scroll to position [1319, 0]
click at [526, 17] on icon "Назад" at bounding box center [526, 17] width 15 height 15
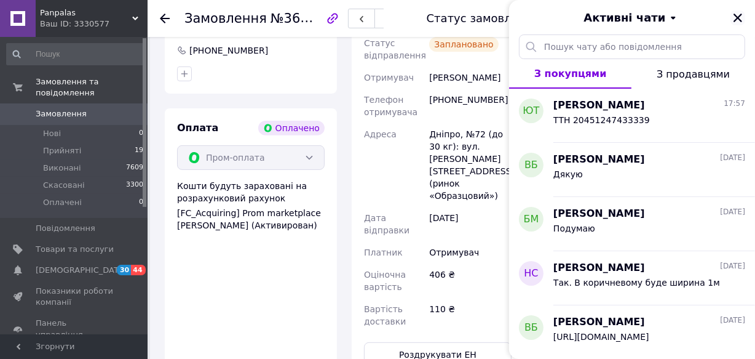
click at [742, 14] on icon "Закрити" at bounding box center [738, 17] width 11 height 11
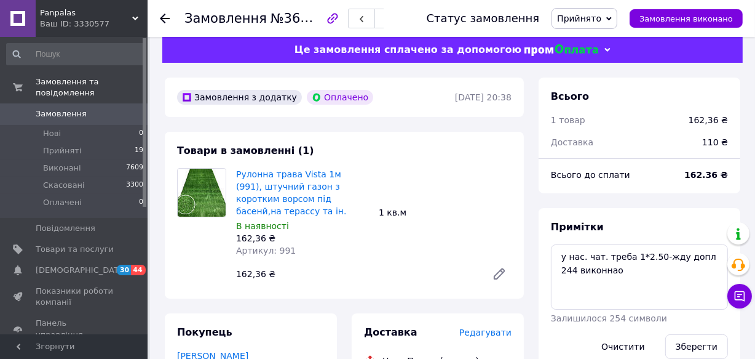
scroll to position [0, 0]
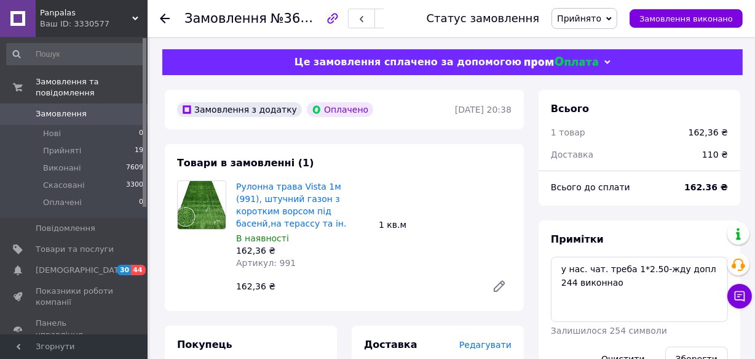
click at [163, 16] on use at bounding box center [165, 19] width 10 height 10
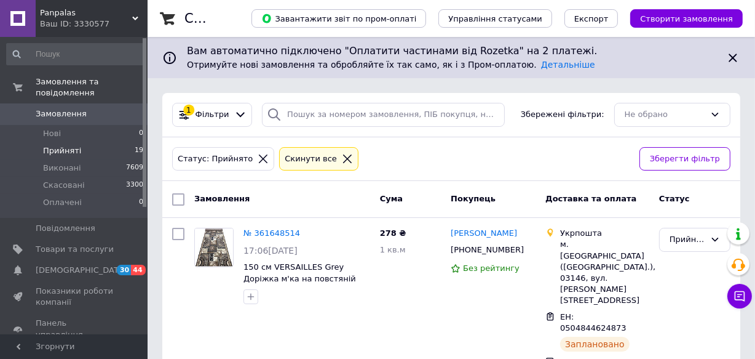
click at [258, 153] on icon at bounding box center [263, 158] width 11 height 11
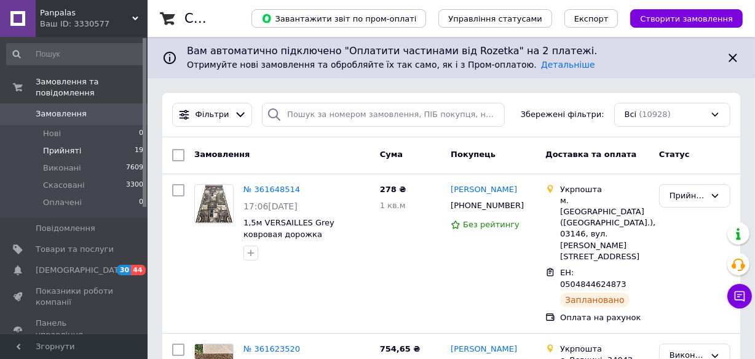
click at [134, 9] on div "Panpalas Ваш ID: 3330577" at bounding box center [92, 18] width 112 height 37
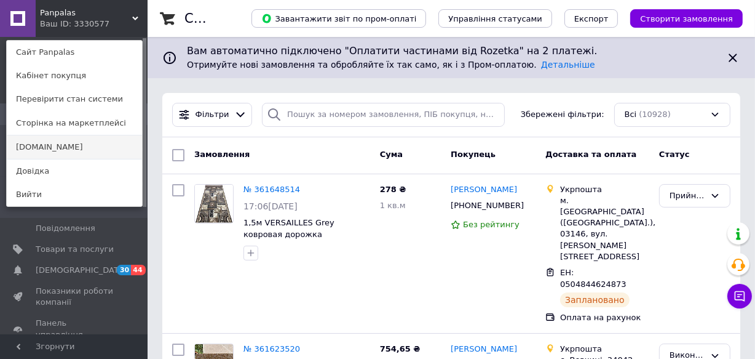
click at [34, 146] on link "[DOMAIN_NAME]" at bounding box center [74, 146] width 135 height 23
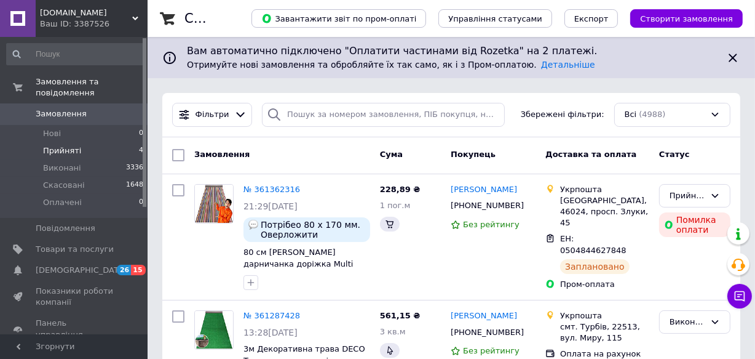
click at [55, 145] on span "Прийняті" at bounding box center [62, 150] width 38 height 11
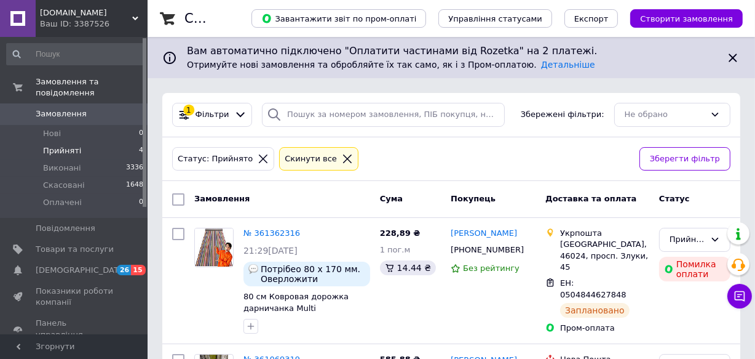
click at [259, 154] on icon at bounding box center [263, 158] width 9 height 9
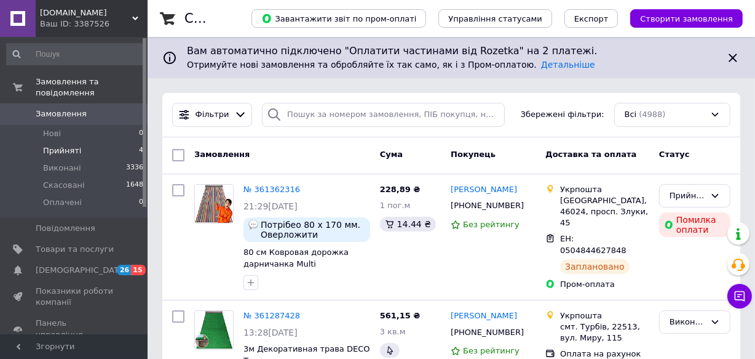
click at [65, 145] on span "Прийняті" at bounding box center [62, 150] width 38 height 11
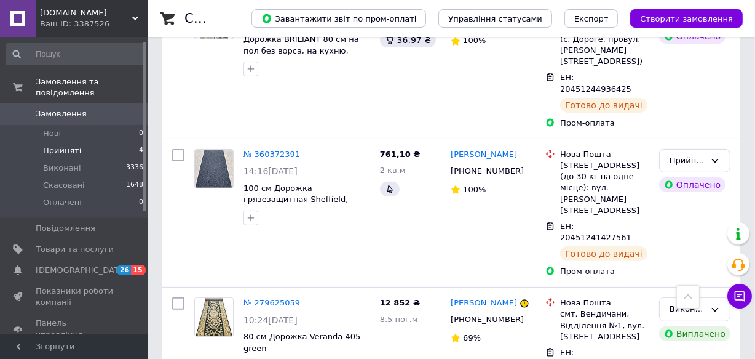
scroll to position [111, 0]
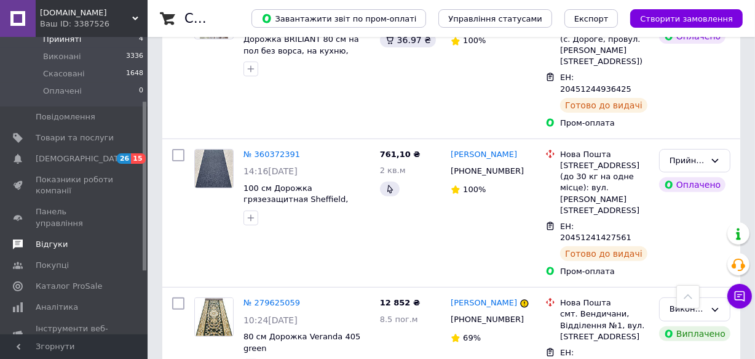
click at [55, 239] on span "Відгуки" at bounding box center [52, 244] width 32 height 11
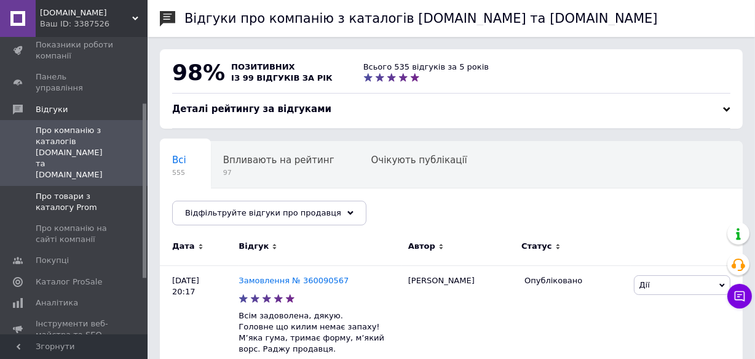
click at [70, 191] on span "Про товари з каталогу Prom" at bounding box center [75, 202] width 78 height 22
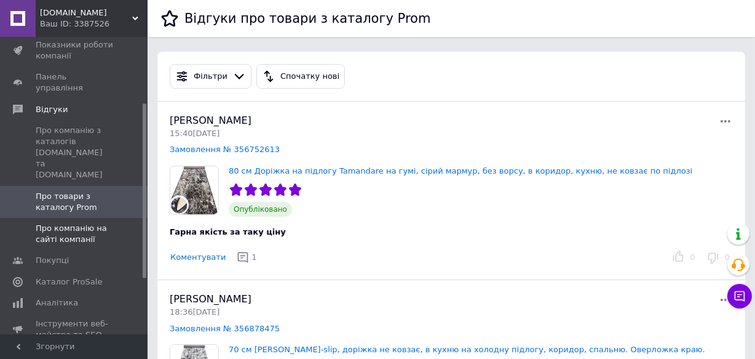
click at [62, 223] on span "Про компанію на сайті компанії" at bounding box center [75, 234] width 78 height 22
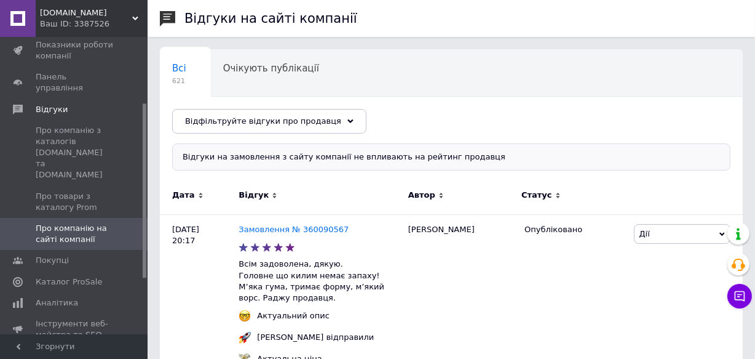
click at [133, 16] on icon at bounding box center [135, 18] width 6 height 6
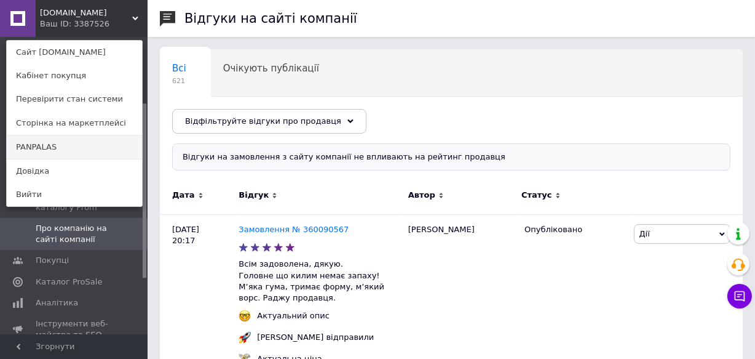
click at [38, 142] on link "PANPALAS" at bounding box center [74, 146] width 135 height 23
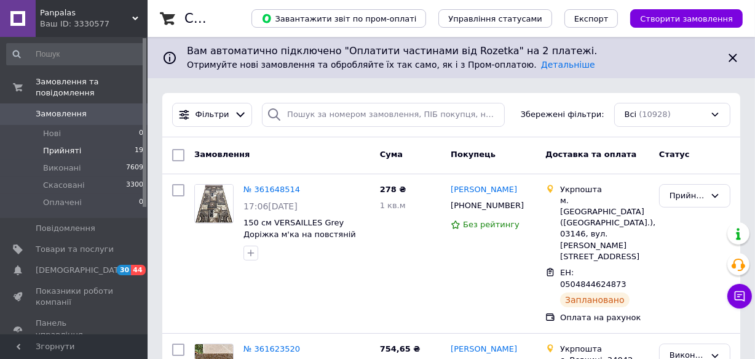
click at [60, 145] on span "Прийняті" at bounding box center [62, 150] width 38 height 11
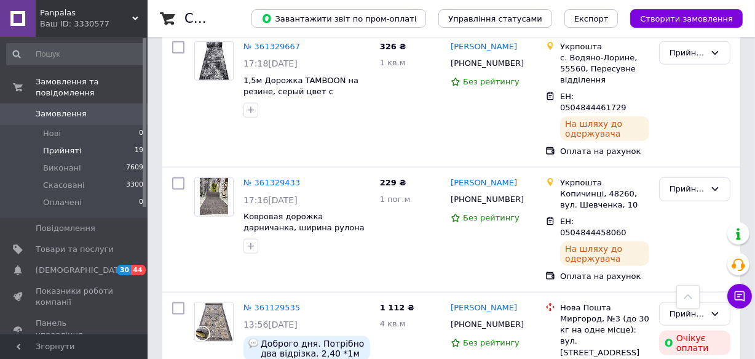
scroll to position [1286, 0]
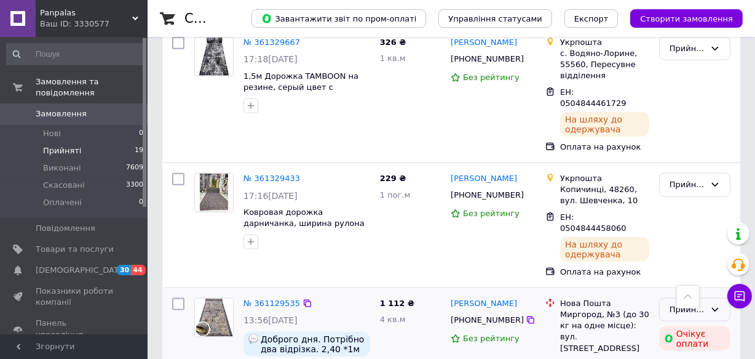
click at [717, 304] on icon at bounding box center [715, 309] width 10 height 10
click at [681, 324] on li "Виконано" at bounding box center [695, 335] width 70 height 23
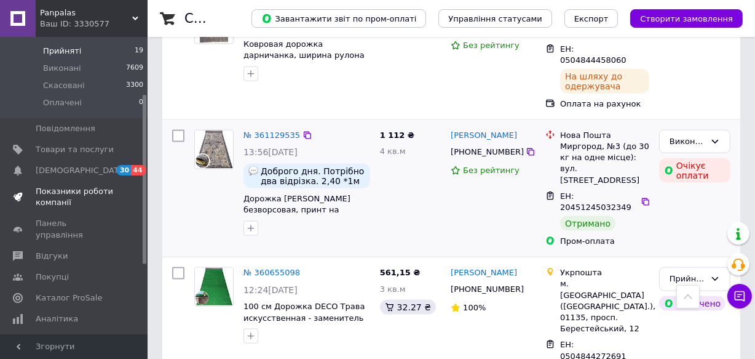
scroll to position [111, 0]
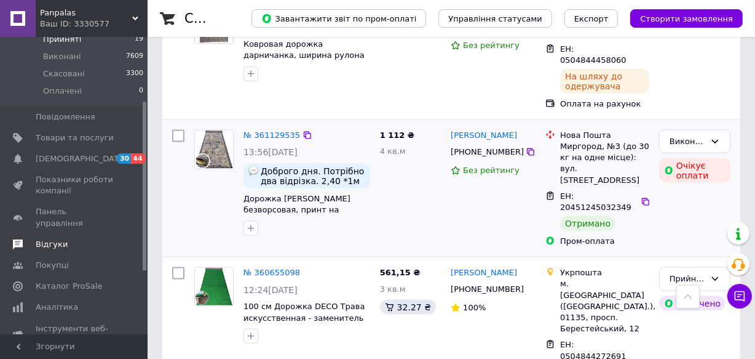
click at [49, 239] on span "Відгуки" at bounding box center [52, 244] width 32 height 11
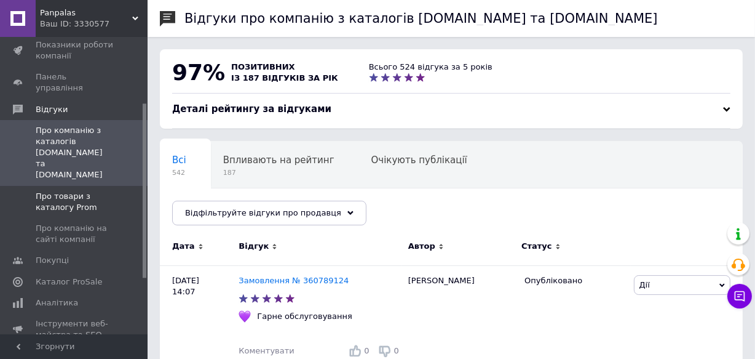
drag, startPoint x: 63, startPoint y: 164, endPoint x: 64, endPoint y: 172, distance: 8.0
click at [63, 191] on span "Про товари з каталогу Prom" at bounding box center [75, 202] width 78 height 22
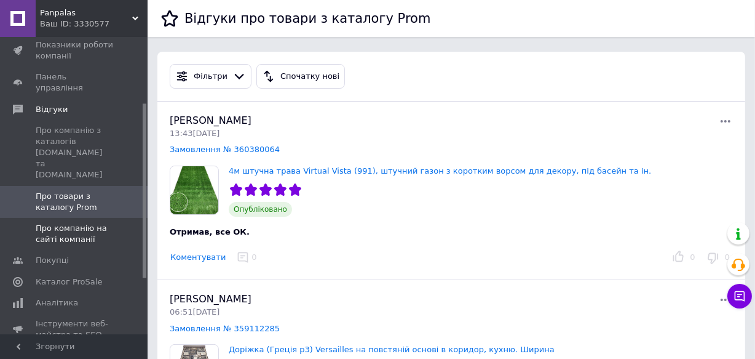
click at [62, 223] on span "Про компанію на сайті компанії" at bounding box center [75, 234] width 78 height 22
